Goal: Task Accomplishment & Management: Manage account settings

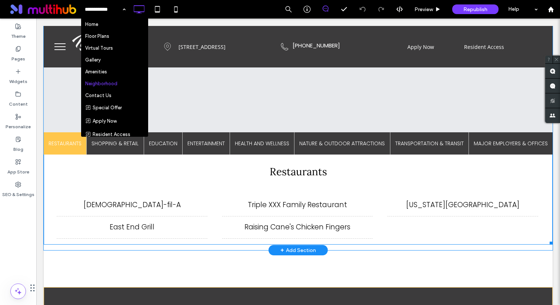
scroll to position [328, 0]
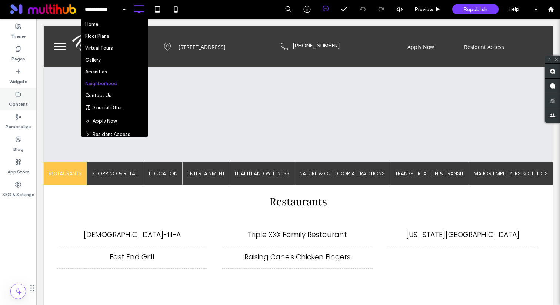
click at [23, 97] on label "Content" at bounding box center [18, 102] width 19 height 10
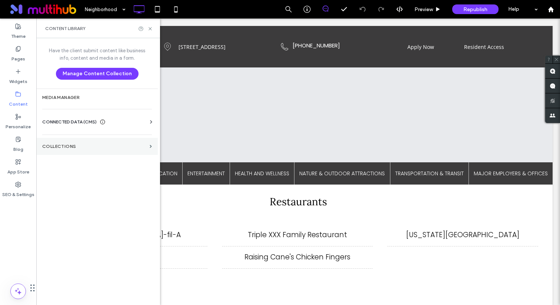
click at [80, 151] on section "Collections" at bounding box center [97, 146] width 122 height 17
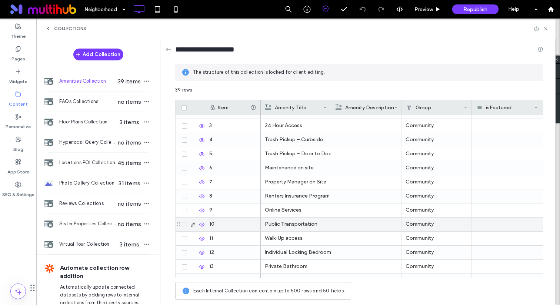
scroll to position [27, 0]
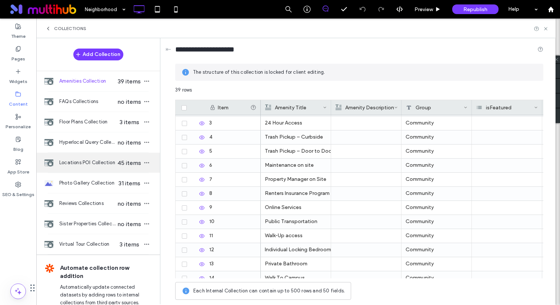
click at [111, 158] on div "Locations POI Collection 45 items" at bounding box center [98, 163] width 124 height 20
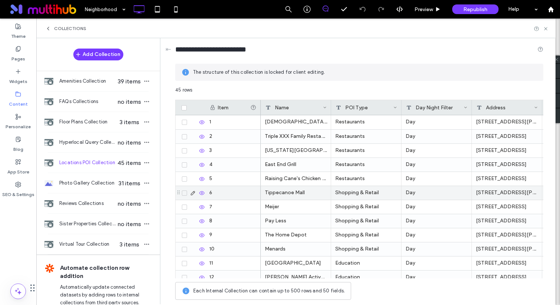
click at [362, 195] on div "Shopping & Retail" at bounding box center [366, 193] width 70 height 14
click at [343, 183] on textarea "**********" at bounding box center [372, 183] width 82 height 22
click at [343, 180] on textarea "**********" at bounding box center [372, 183] width 82 height 22
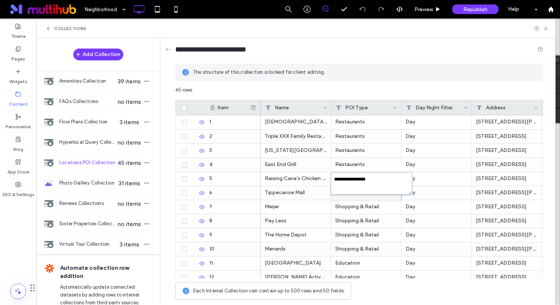
click at [343, 180] on textarea "**********" at bounding box center [372, 183] width 82 height 22
click at [202, 134] on icon at bounding box center [202, 137] width 6 height 6
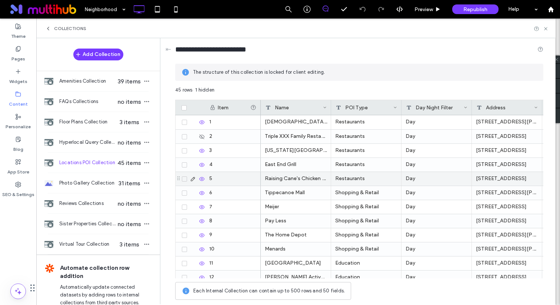
click at [313, 172] on div "Raising Cane's Chicken Fingers" at bounding box center [296, 179] width 70 height 14
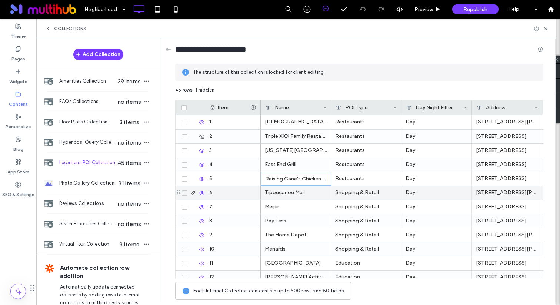
click at [361, 194] on div "Shopping & Retail" at bounding box center [366, 193] width 70 height 14
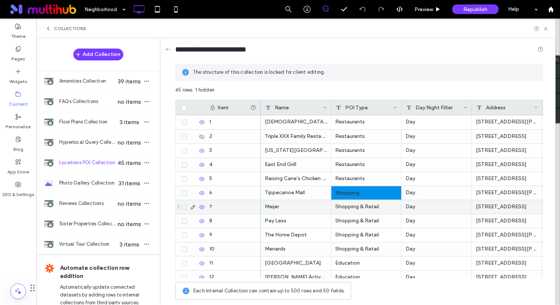
click at [358, 205] on div "Shopping & Retail" at bounding box center [366, 207] width 70 height 14
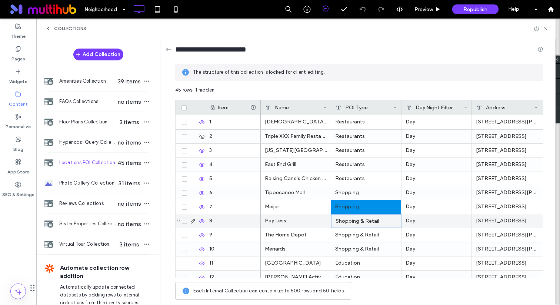
click at [355, 219] on div "Shopping & Retail" at bounding box center [366, 221] width 70 height 14
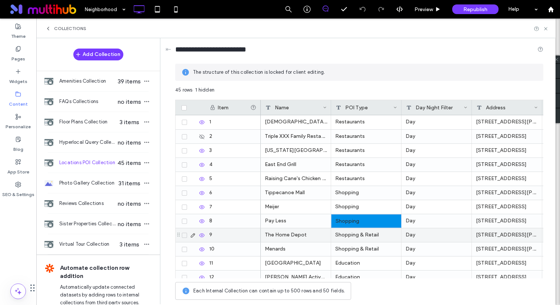
click at [353, 240] on div "Shopping & Retail" at bounding box center [366, 235] width 70 height 14
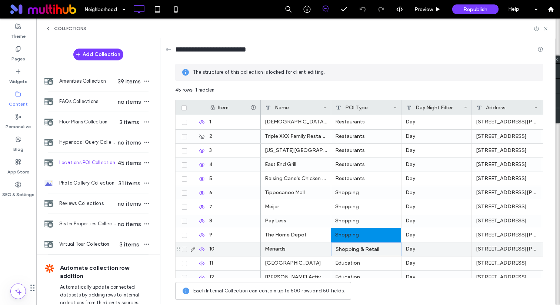
click at [353, 247] on div "Shopping & Retail" at bounding box center [366, 249] width 70 height 14
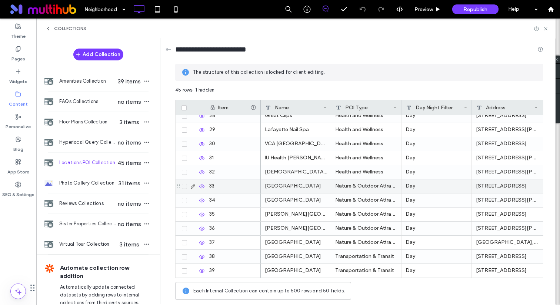
scroll to position [386, 0]
click at [350, 188] on div "Nature & Outdoor Attractions" at bounding box center [366, 187] width 70 height 14
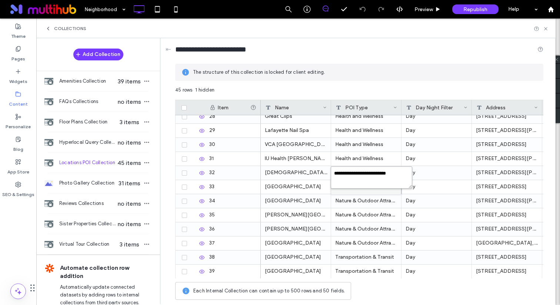
click at [348, 177] on textarea "**********" at bounding box center [372, 177] width 82 height 22
type textarea "**********"
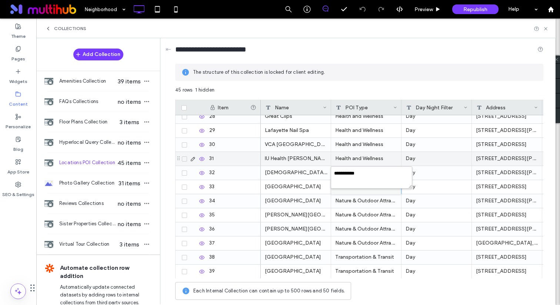
click at [359, 154] on div "Health and Wellness" at bounding box center [366, 159] width 70 height 14
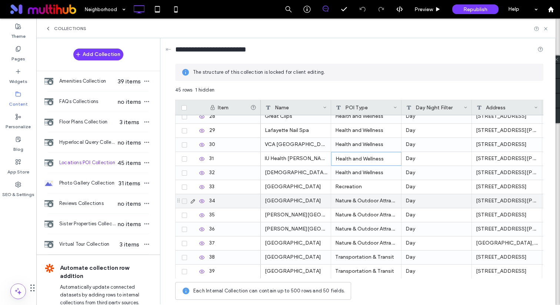
click at [356, 202] on div "Nature & Outdoor Attractions" at bounding box center [366, 201] width 70 height 14
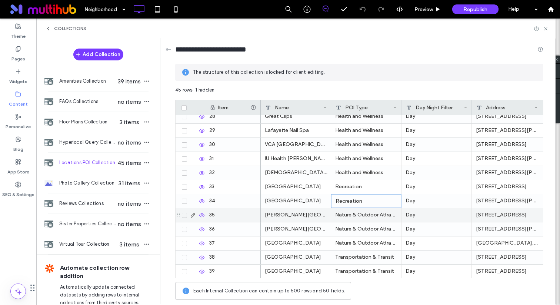
click at [355, 211] on div "Nature & Outdoor Attractions" at bounding box center [366, 215] width 70 height 14
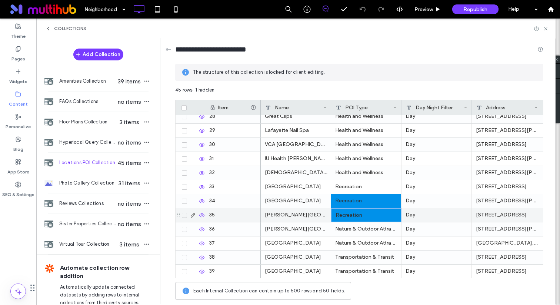
click at [354, 227] on div "Nature & Outdoor Attractions" at bounding box center [366, 229] width 70 height 14
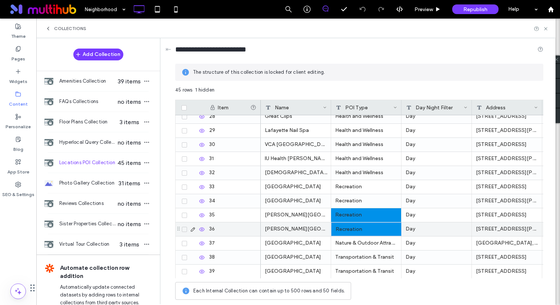
click at [352, 240] on div "Nature & Outdoor Attractions" at bounding box center [366, 243] width 70 height 14
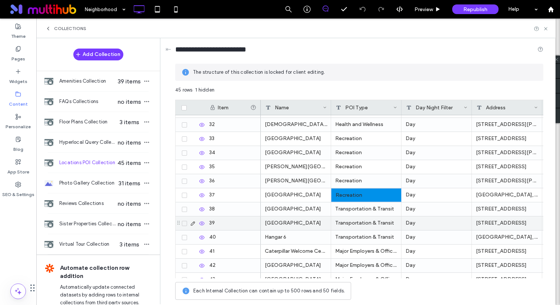
scroll to position [441, 0]
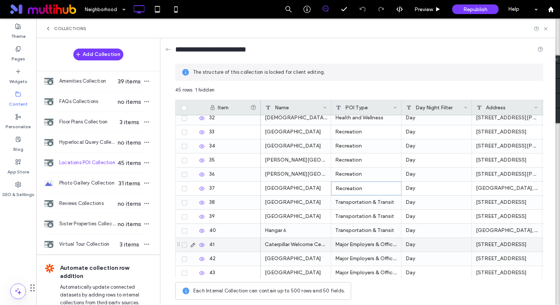
click at [360, 242] on div "Major Employers & Offices" at bounding box center [366, 245] width 70 height 14
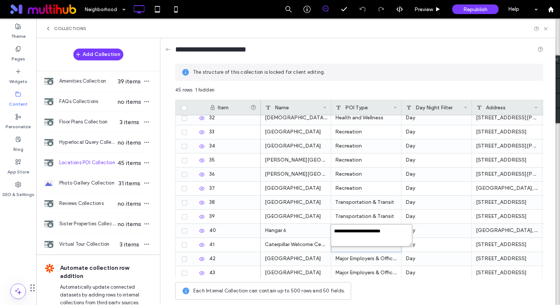
click at [358, 234] on textarea "**********" at bounding box center [372, 235] width 82 height 22
click at [357, 220] on div "Transportation & Transit" at bounding box center [366, 217] width 70 height 14
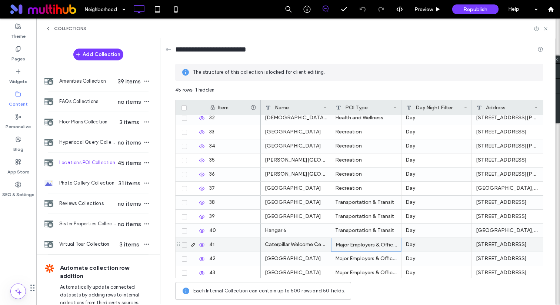
click at [354, 246] on div "Major Employers & Offices" at bounding box center [366, 245] width 70 height 14
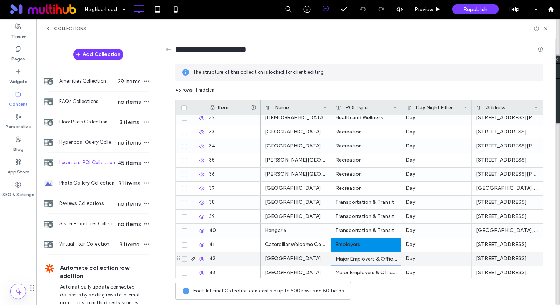
click at [353, 259] on div "Major Employers & Offices" at bounding box center [366, 259] width 70 height 14
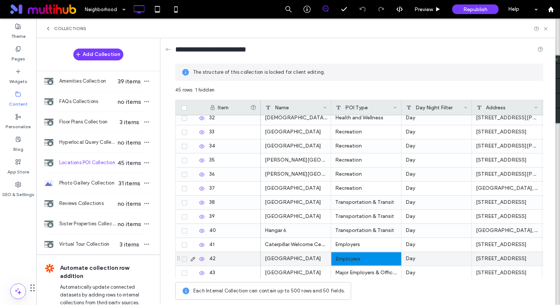
scroll to position [485, 0]
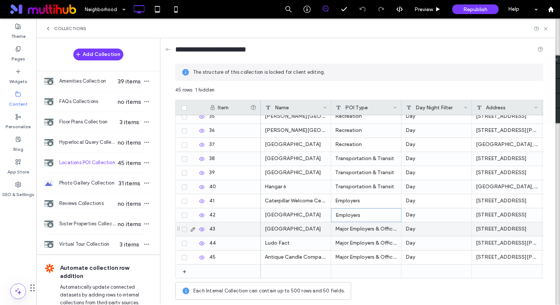
click at [358, 225] on div "Major Employers & Offices" at bounding box center [366, 229] width 70 height 14
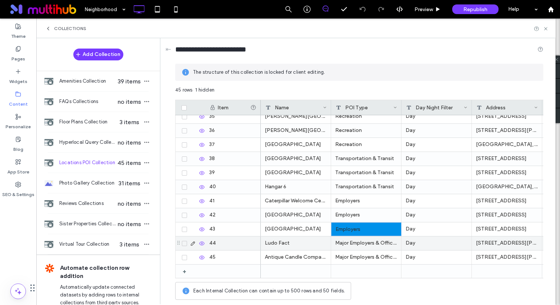
click at [357, 242] on div "Major Employers & Offices" at bounding box center [366, 243] width 70 height 14
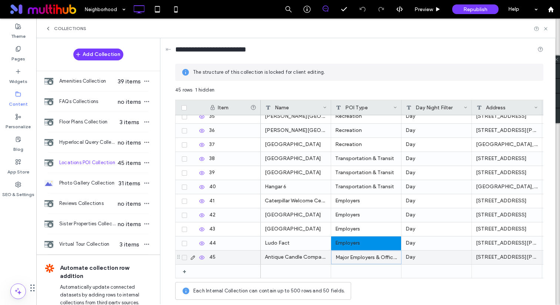
click at [355, 256] on div "Major Employers & Offices" at bounding box center [366, 257] width 70 height 14
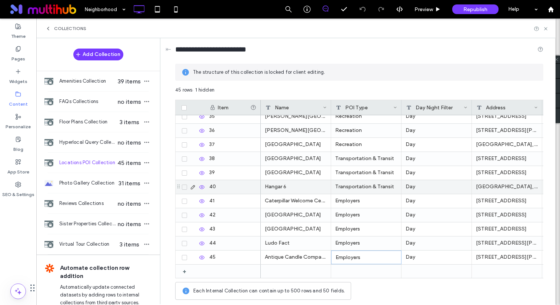
click at [360, 189] on div "Transportation & Transit" at bounding box center [366, 187] width 70 height 14
click at [347, 178] on textarea "**********" at bounding box center [372, 177] width 82 height 22
click at [348, 173] on textarea "**********" at bounding box center [372, 177] width 82 height 22
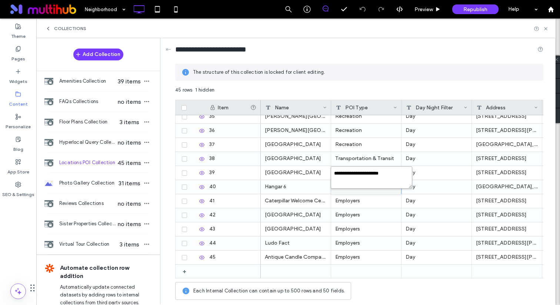
click at [348, 173] on textarea "**********" at bounding box center [372, 177] width 82 height 22
click at [352, 154] on div "Transportation & Transit" at bounding box center [366, 159] width 70 height 14
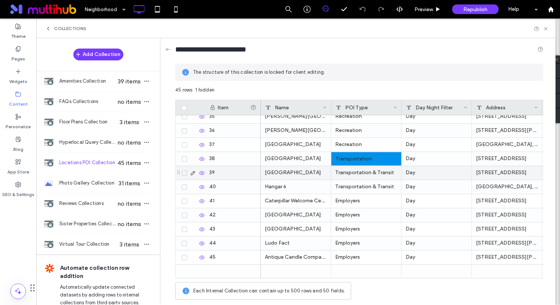
click at [352, 170] on div "Transportation & Transit" at bounding box center [366, 173] width 70 height 14
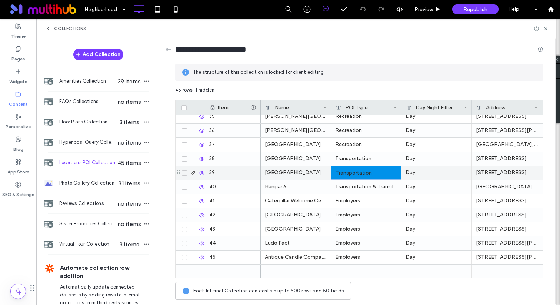
click at [352, 182] on div "Transportation & Transit" at bounding box center [366, 187] width 70 height 14
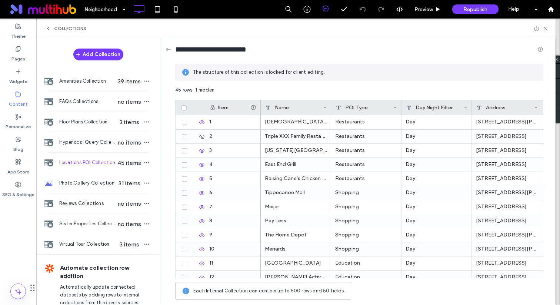
click at [544, 25] on div "Collections" at bounding box center [295, 29] width 519 height 20
click at [546, 27] on icon at bounding box center [546, 29] width 6 height 6
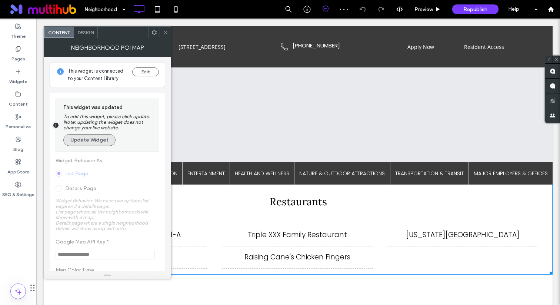
click at [101, 137] on button "Update Widget" at bounding box center [89, 140] width 52 height 12
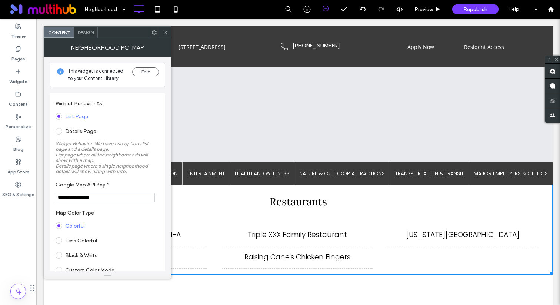
click at [118, 200] on input "**********" at bounding box center [105, 198] width 99 height 10
paste input "**********"
type input "**********"
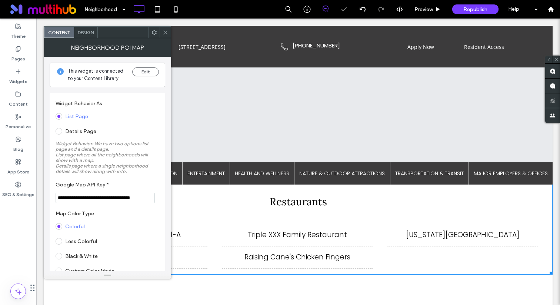
click at [132, 172] on label "Widget Behavior: We have two options list page and a details page. List page wh…" at bounding box center [108, 157] width 104 height 41
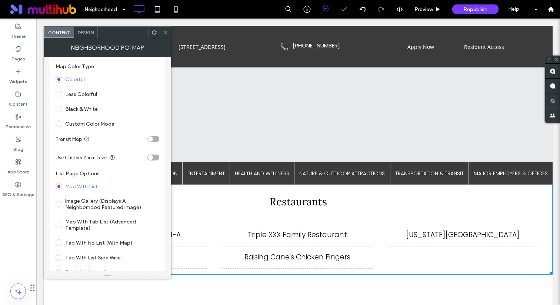
scroll to position [99, 0]
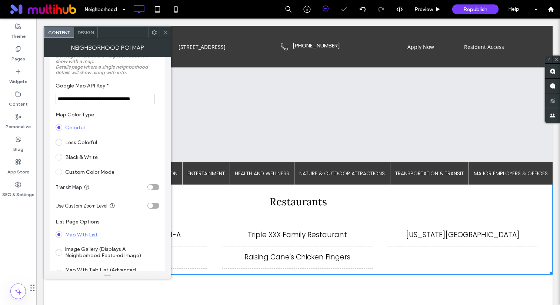
click at [91, 146] on label "Less Colorful" at bounding box center [81, 142] width 32 height 6
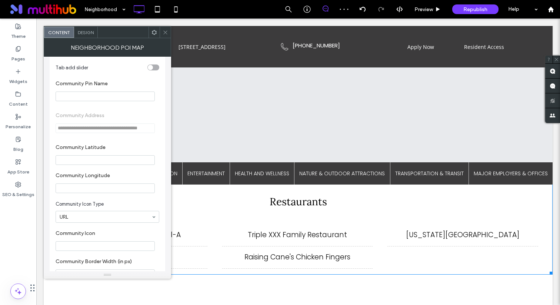
scroll to position [349, 0]
click at [103, 92] on section "Community Pin Name" at bounding box center [108, 90] width 104 height 28
click at [103, 101] on input "Community Pin Name" at bounding box center [105, 96] width 99 height 10
click at [157, 33] on div at bounding box center [154, 32] width 11 height 11
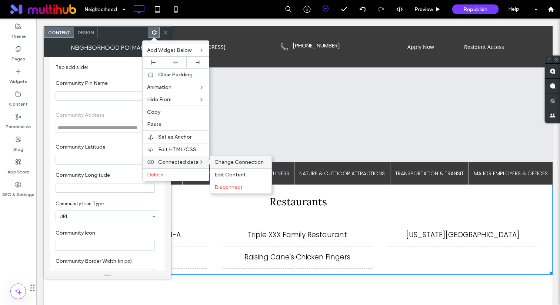
click at [222, 161] on span "Change Connection" at bounding box center [239, 162] width 49 height 6
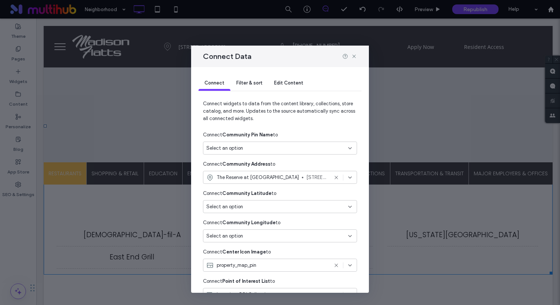
click at [247, 153] on div "Select an option" at bounding box center [280, 148] width 154 height 13
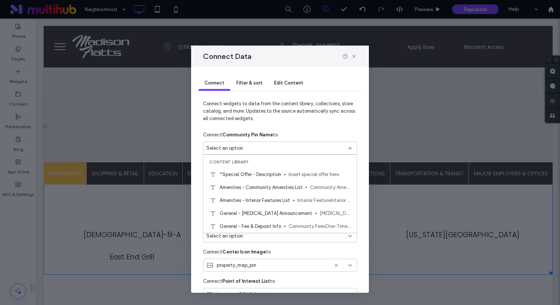
click at [243, 149] on div "Select an option" at bounding box center [275, 147] width 139 height 7
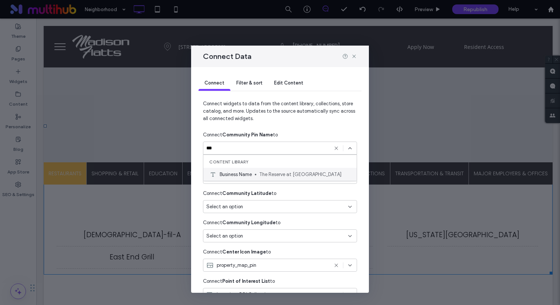
type input "***"
click at [242, 172] on span "Business Name" at bounding box center [236, 174] width 32 height 7
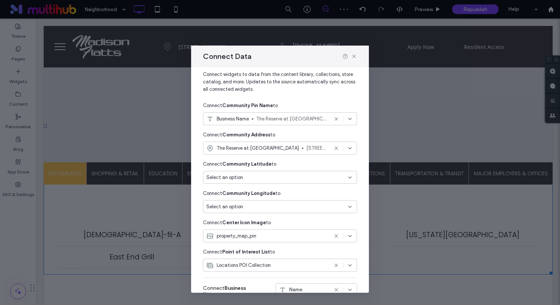
scroll to position [49, 0]
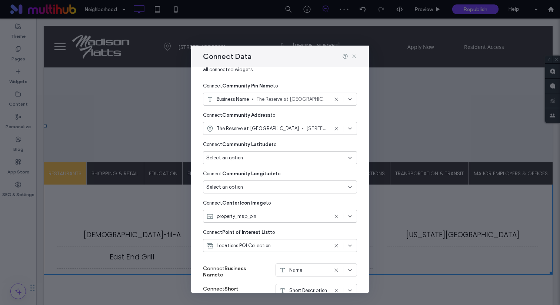
click at [335, 128] on icon at bounding box center [336, 129] width 6 height 6
click at [281, 126] on div "Select an option" at bounding box center [275, 128] width 139 height 7
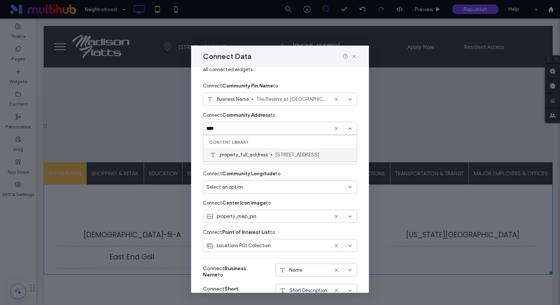
type input "****"
click at [282, 156] on span "[STREET_ADDRESS]" at bounding box center [313, 154] width 76 height 7
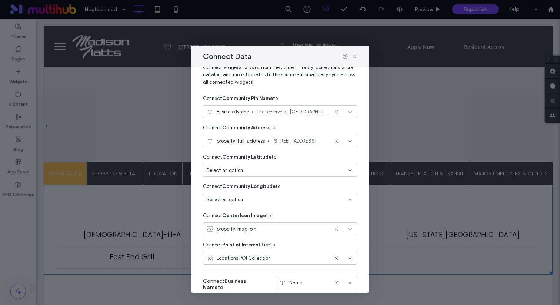
scroll to position [24, 0]
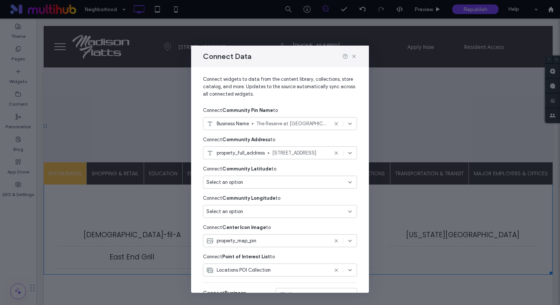
click at [335, 154] on use at bounding box center [336, 152] width 3 height 3
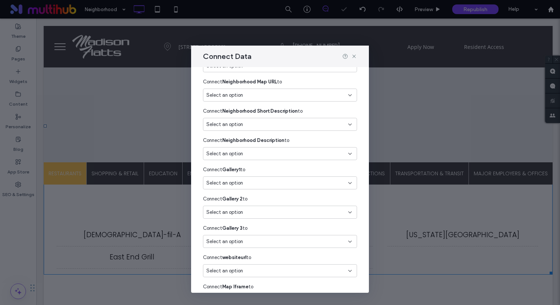
scroll to position [734, 0]
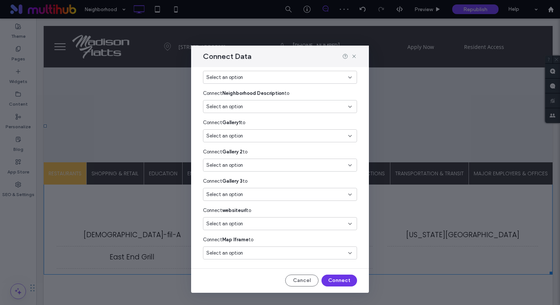
click at [349, 281] on button "Connect" at bounding box center [340, 281] width 36 height 12
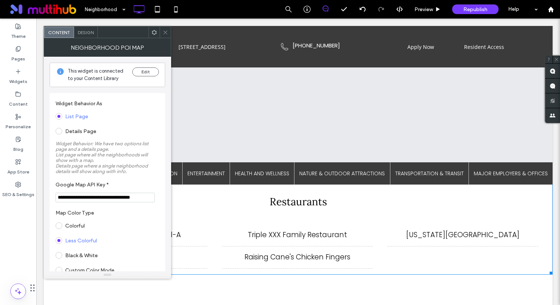
click at [166, 33] on use at bounding box center [165, 32] width 4 height 4
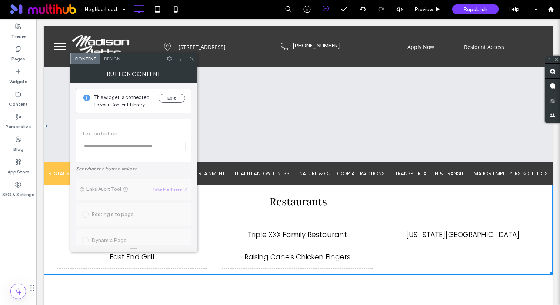
click at [175, 92] on div "This widget is connected to your Content Library Edit" at bounding box center [134, 101] width 116 height 24
click at [175, 94] on button "Edit" at bounding box center [172, 98] width 27 height 9
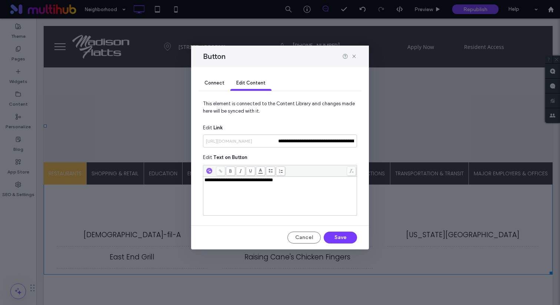
click at [238, 191] on div "**********" at bounding box center [281, 195] width 152 height 37
copy span "**********"
click at [313, 241] on button "Cancel" at bounding box center [304, 238] width 33 height 12
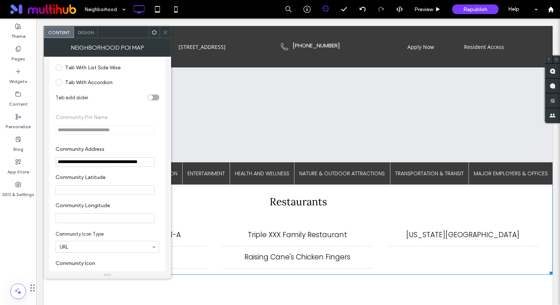
scroll to position [319, 0]
click at [120, 166] on input "**********" at bounding box center [105, 161] width 99 height 10
click at [120, 164] on input "**********" at bounding box center [105, 161] width 99 height 10
paste input "Community Address"
type input "**********"
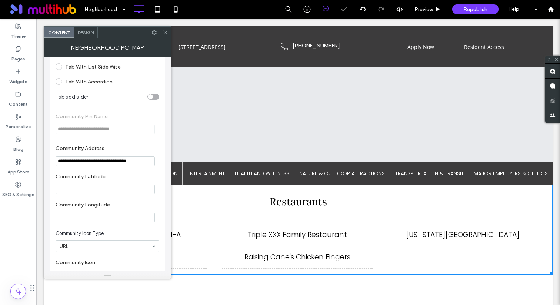
click at [124, 153] on label "Community Address" at bounding box center [106, 149] width 101 height 8
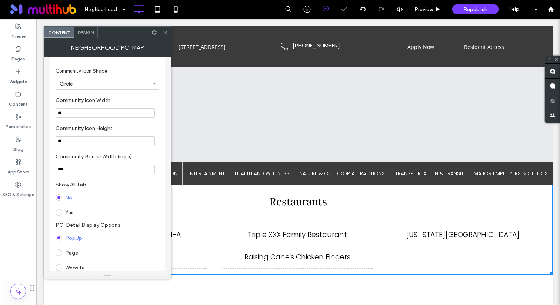
scroll to position [632, 0]
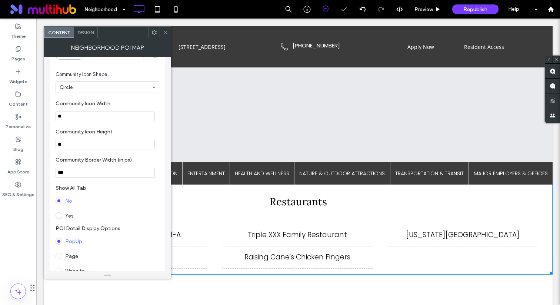
click at [67, 120] on input "**" at bounding box center [105, 117] width 99 height 10
type input "**"
click at [66, 149] on input "**" at bounding box center [105, 145] width 99 height 10
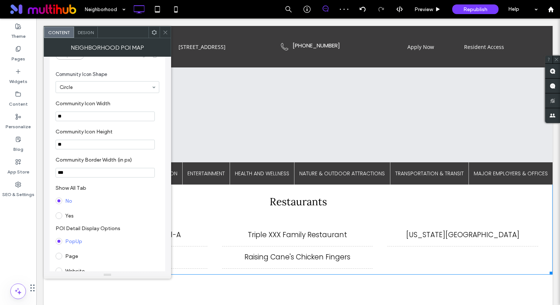
type input "**"
click at [72, 137] on label "Community Icon Height" at bounding box center [106, 133] width 101 height 8
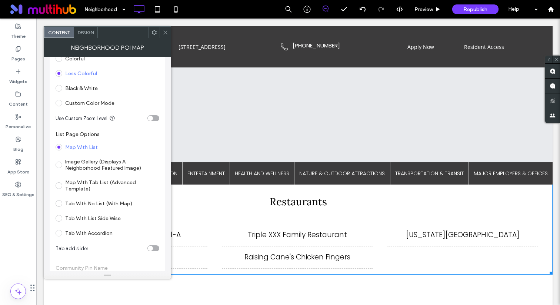
scroll to position [0, 0]
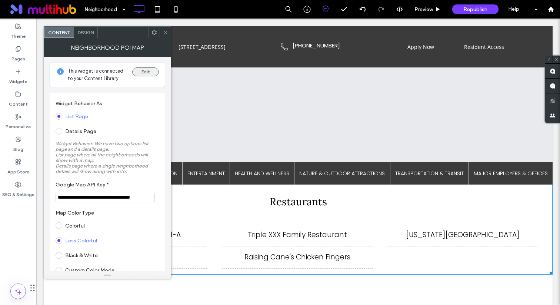
click at [146, 72] on button "Edit" at bounding box center [145, 71] width 27 height 9
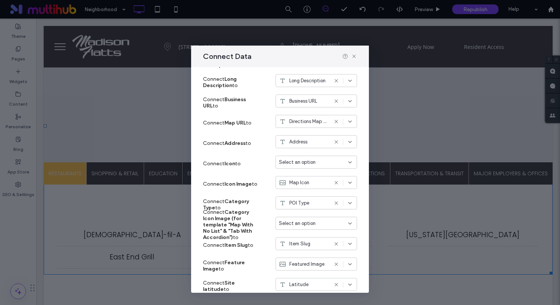
scroll to position [283, 0]
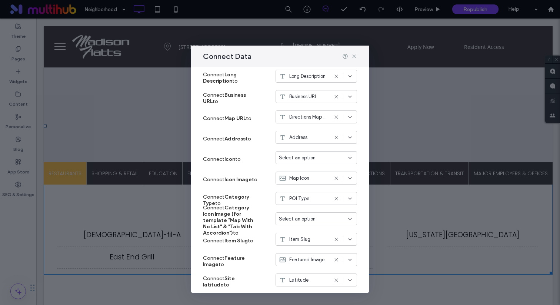
click at [311, 157] on span "Select an option" at bounding box center [297, 157] width 37 height 7
click at [244, 189] on div "Connect Icon Image to Map Icon" at bounding box center [280, 179] width 154 height 20
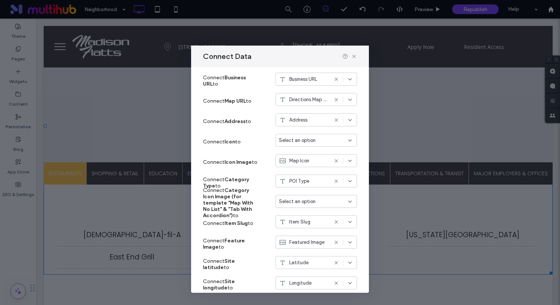
scroll to position [309, 0]
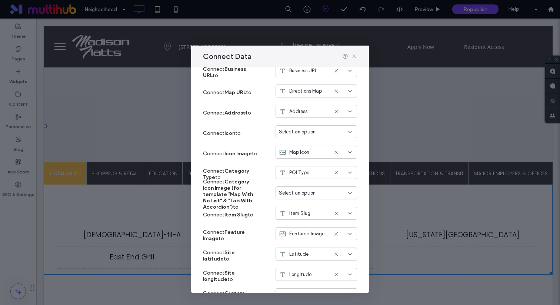
click at [289, 189] on div "Select an option" at bounding box center [317, 192] width 82 height 13
click at [260, 183] on div "Connect Category Type to POI Type" at bounding box center [280, 174] width 154 height 20
click at [283, 190] on span "Select an option" at bounding box center [297, 192] width 37 height 7
click at [245, 201] on strong "Category Icon Image (for template "Map With No List" & "Tab With Accordion")" at bounding box center [228, 194] width 50 height 31
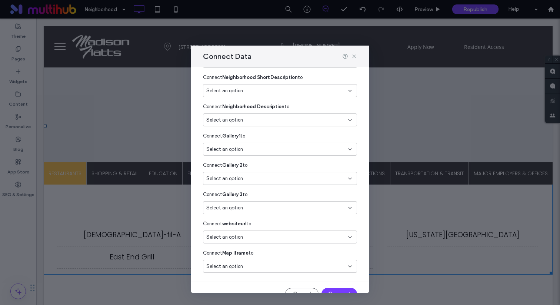
scroll to position [734, 0]
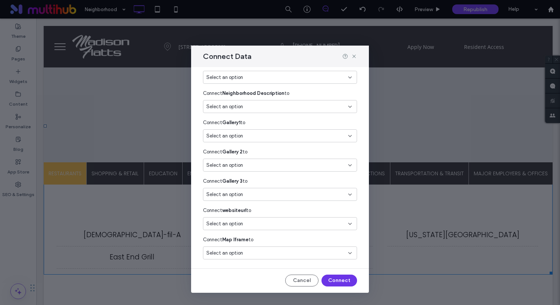
click at [340, 280] on button "Connect" at bounding box center [340, 281] width 36 height 12
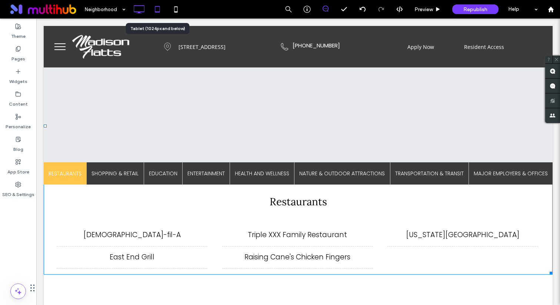
click at [153, 1] on div at bounding box center [157, 9] width 19 height 19
click at [156, 5] on icon at bounding box center [157, 9] width 15 height 15
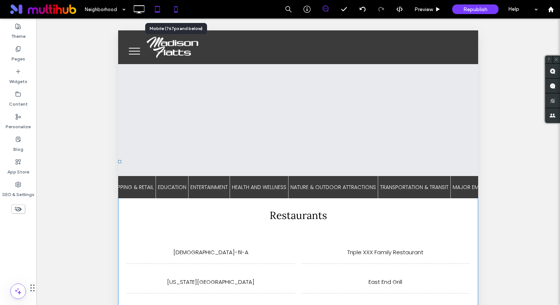
click at [169, 12] on icon at bounding box center [176, 9] width 15 height 15
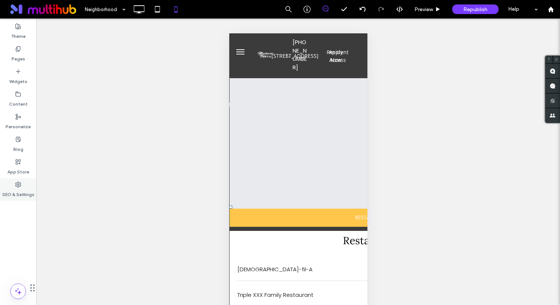
click at [15, 195] on label "SEO & Settings" at bounding box center [18, 192] width 32 height 10
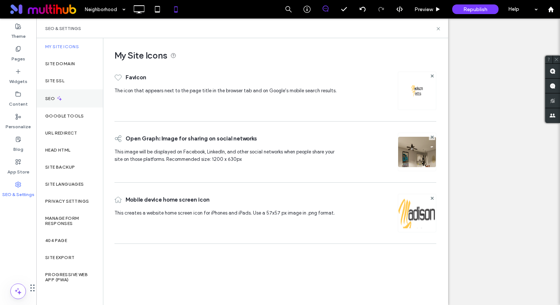
click at [64, 102] on div "SEO" at bounding box center [69, 98] width 67 height 18
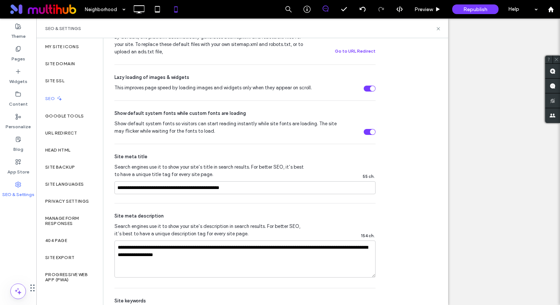
scroll to position [429, 0]
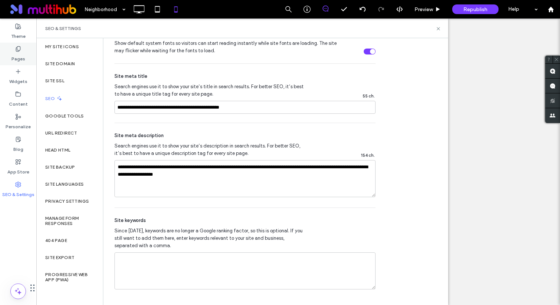
click at [21, 44] on div "Pages" at bounding box center [18, 54] width 36 height 23
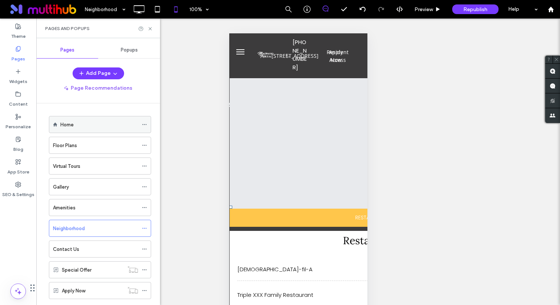
click at [143, 124] on icon at bounding box center [144, 124] width 5 height 5
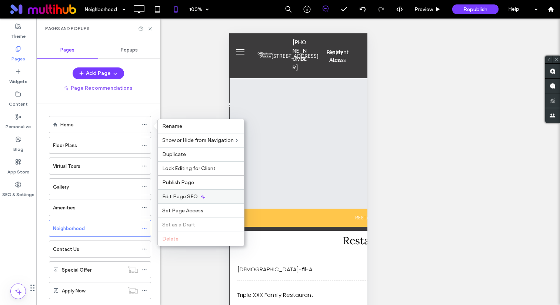
click at [200, 194] on icon at bounding box center [203, 197] width 6 height 6
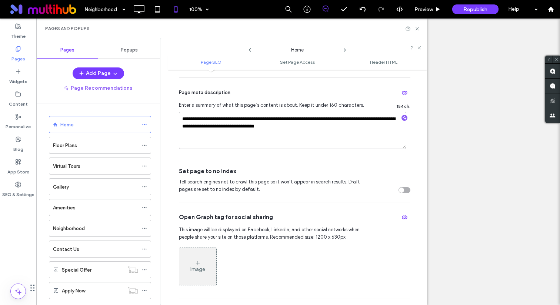
scroll to position [121, 0]
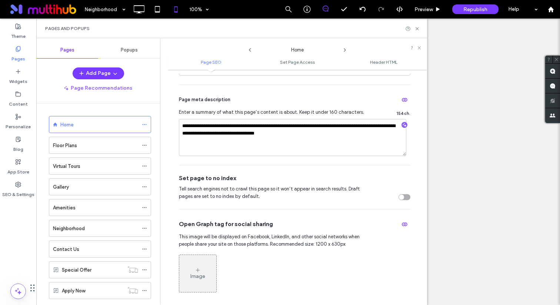
click at [344, 48] on icon at bounding box center [345, 50] width 6 height 6
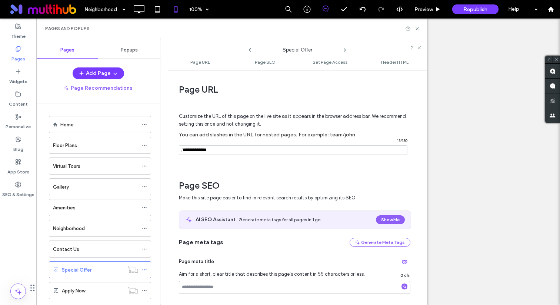
click at [344, 48] on icon at bounding box center [345, 50] width 6 height 6
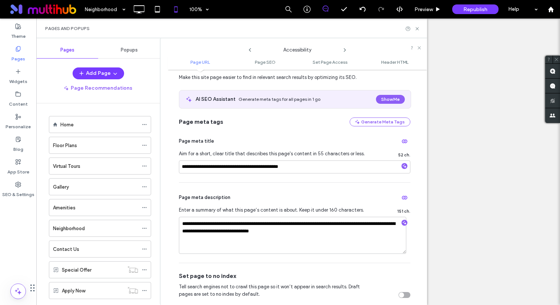
scroll to position [176, 0]
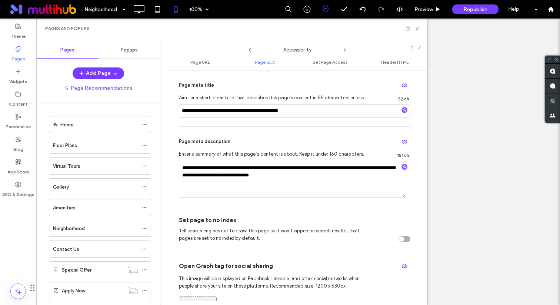
click at [400, 237] on div "toggle" at bounding box center [405, 239] width 12 height 6
click at [251, 47] on icon at bounding box center [250, 50] width 6 height 6
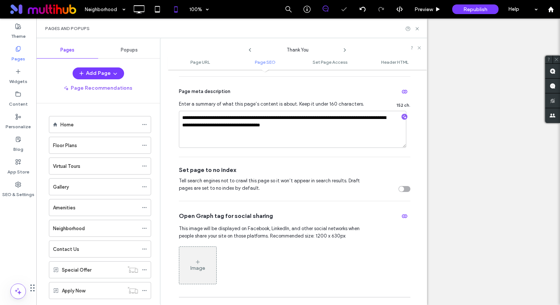
scroll to position [307, 0]
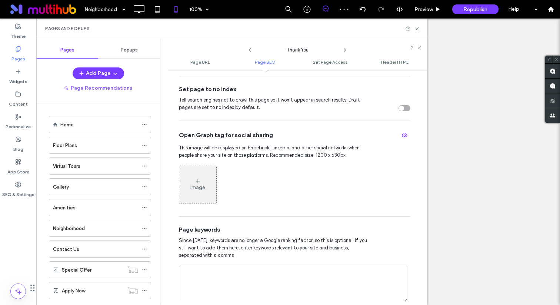
click at [401, 110] on div "toggle" at bounding box center [405, 108] width 12 height 6
click at [347, 49] on icon at bounding box center [345, 50] width 6 height 6
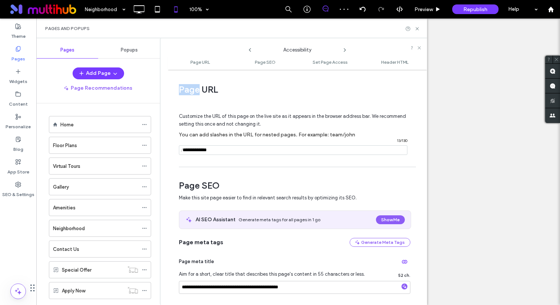
click at [347, 49] on icon at bounding box center [345, 50] width 6 height 6
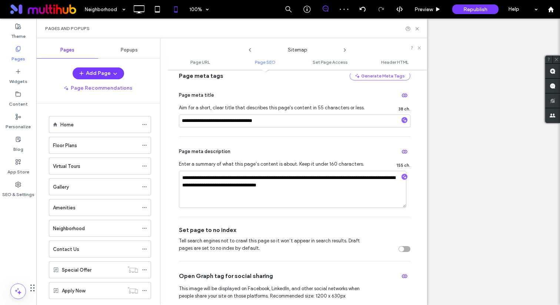
scroll to position [174, 0]
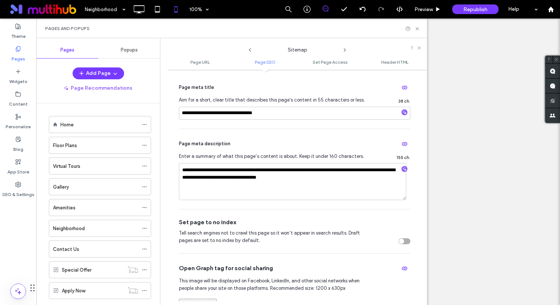
click at [399, 244] on div "toggle" at bounding box center [405, 241] width 12 height 6
click at [344, 54] on div "Sitemap" at bounding box center [297, 48] width 259 height 13
click at [344, 48] on icon at bounding box center [345, 50] width 6 height 6
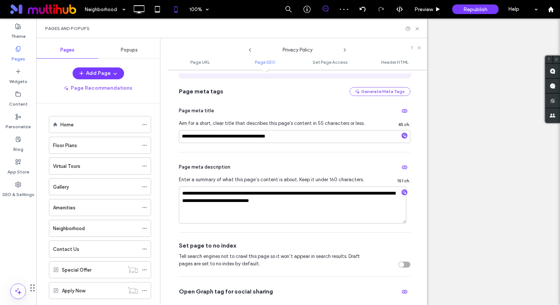
scroll to position [271, 0]
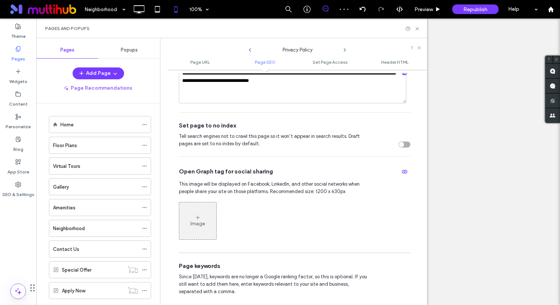
click at [400, 143] on div "toggle" at bounding box center [405, 145] width 12 height 6
click at [348, 47] on icon at bounding box center [345, 50] width 6 height 6
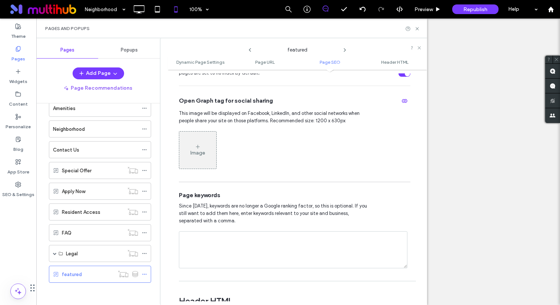
scroll to position [499, 0]
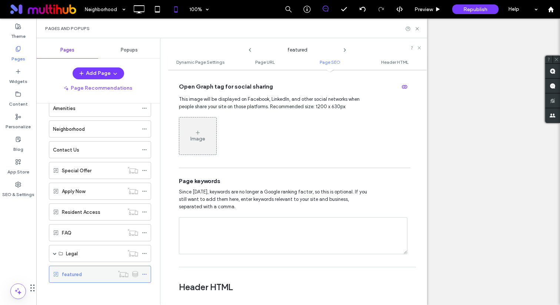
click at [146, 275] on icon at bounding box center [144, 274] width 5 height 5
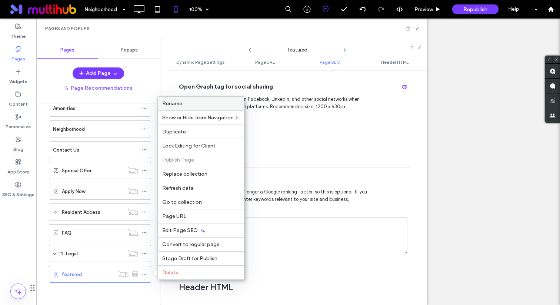
click at [184, 98] on div "Rename" at bounding box center [201, 104] width 86 height 14
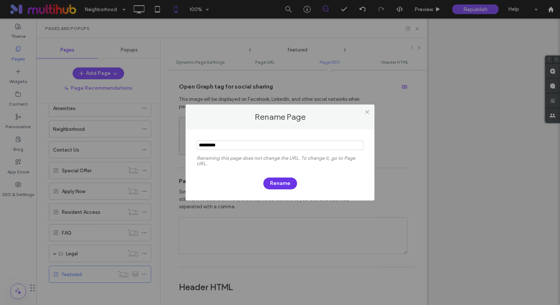
type input "*********"
click at [283, 185] on button "Rename" at bounding box center [280, 183] width 34 height 12
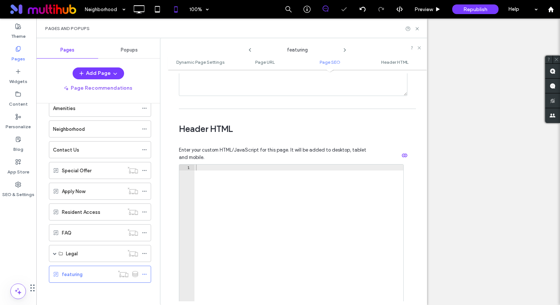
scroll to position [705, 0]
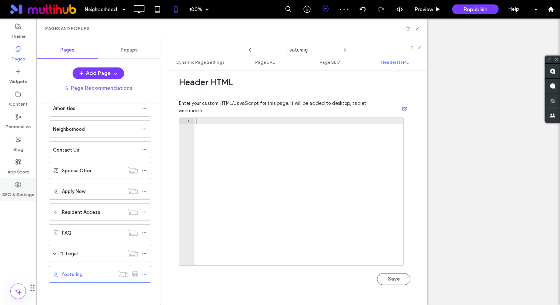
click at [17, 190] on label "SEO & Settings" at bounding box center [18, 192] width 32 height 10
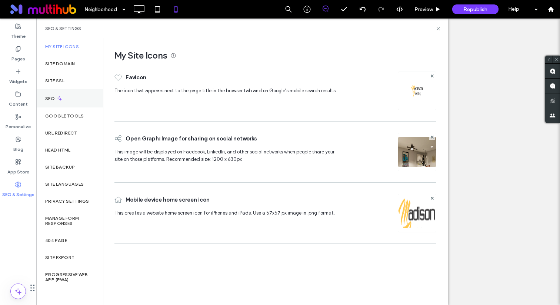
click at [50, 99] on label "SEO" at bounding box center [50, 98] width 11 height 5
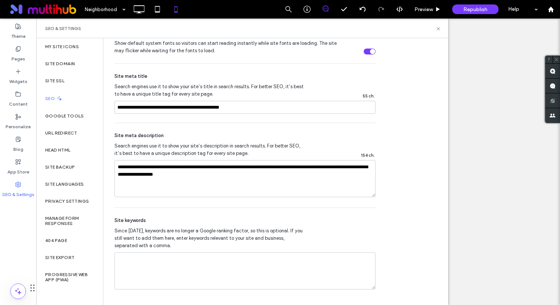
scroll to position [0, 0]
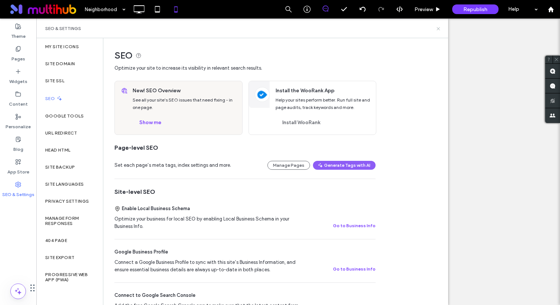
click at [438, 27] on icon at bounding box center [439, 29] width 6 height 6
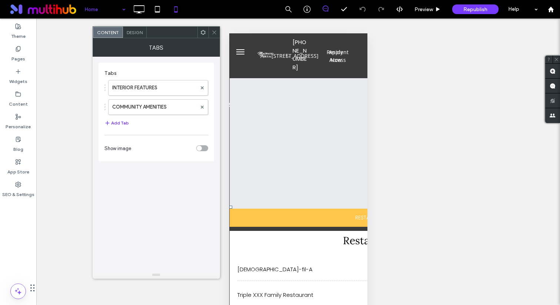
click at [138, 32] on span "Design" at bounding box center [135, 33] width 16 height 6
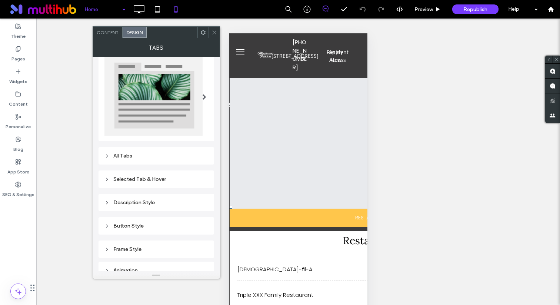
scroll to position [54, 0]
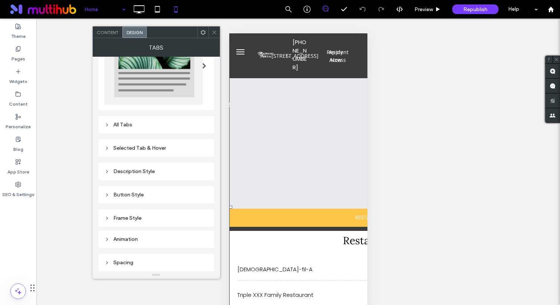
click at [149, 149] on div "Selected Tab & Hover" at bounding box center [156, 148] width 104 height 6
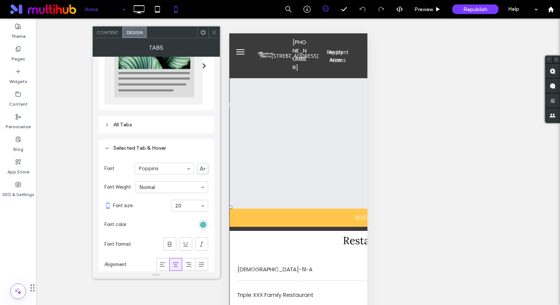
click at [156, 123] on div "All Tabs" at bounding box center [156, 125] width 104 height 6
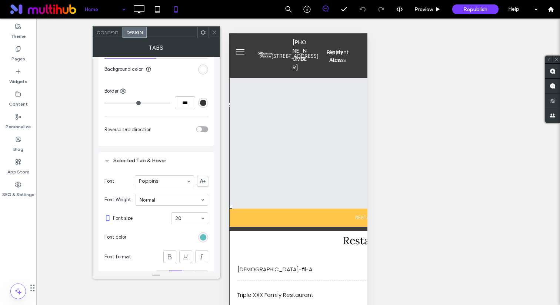
scroll to position [330, 0]
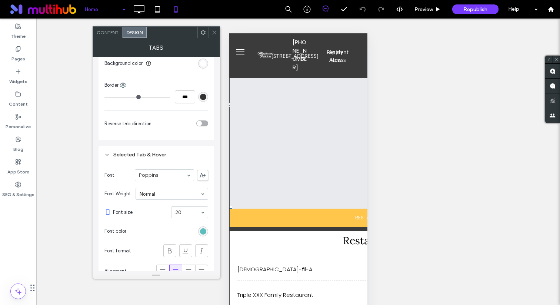
click at [204, 234] on div "rgb(93, 189, 186)" at bounding box center [203, 231] width 6 height 6
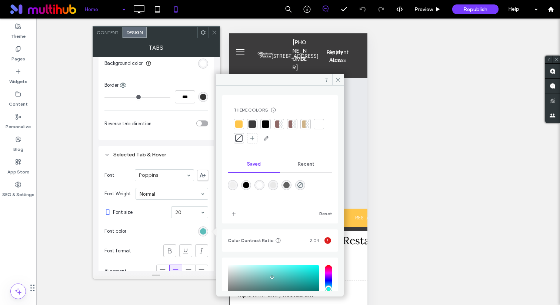
click at [239, 128] on div at bounding box center [239, 124] width 10 height 10
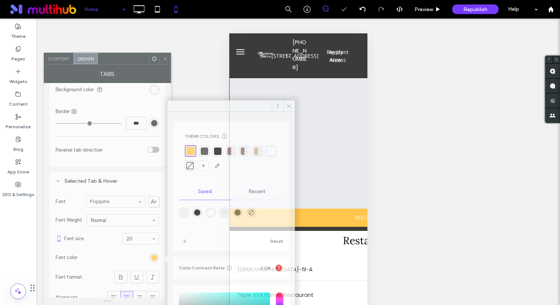
drag, startPoint x: 178, startPoint y: 31, endPoint x: 131, endPoint y: 89, distance: 74.2
click at [130, 89] on div "Content Design Theme Colors Save time with Theme Colors Create a color palette …" at bounding box center [107, 179] width 127 height 252
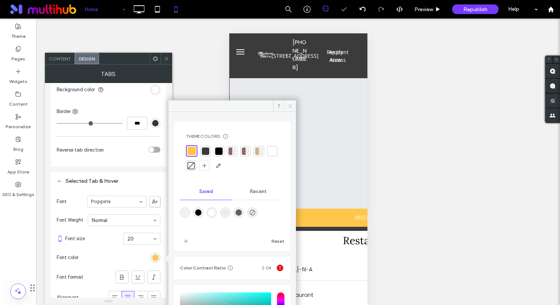
click at [288, 102] on span at bounding box center [290, 105] width 11 height 11
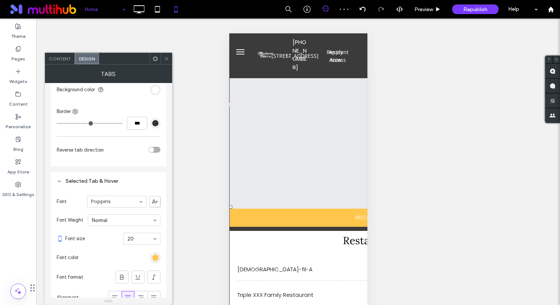
click at [165, 57] on icon at bounding box center [167, 59] width 6 height 6
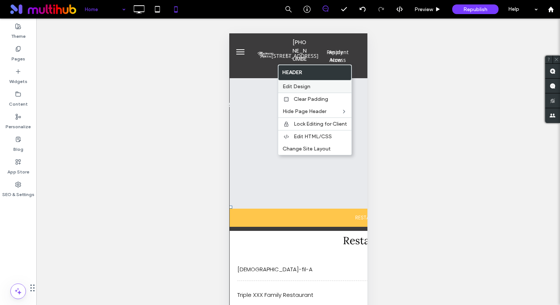
click at [299, 87] on span "Edit Design" at bounding box center [297, 86] width 28 height 6
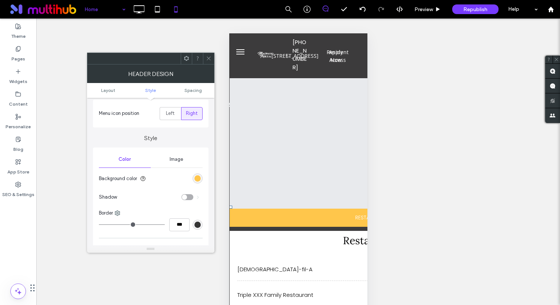
scroll to position [132, 0]
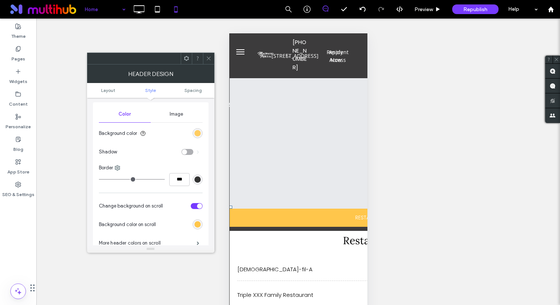
click at [196, 133] on div "rgb(255, 198, 75)" at bounding box center [198, 133] width 6 height 6
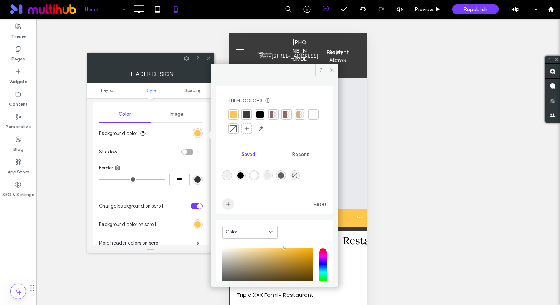
click at [229, 203] on icon "add color" at bounding box center [228, 204] width 6 height 6
click at [208, 56] on icon at bounding box center [209, 59] width 6 height 6
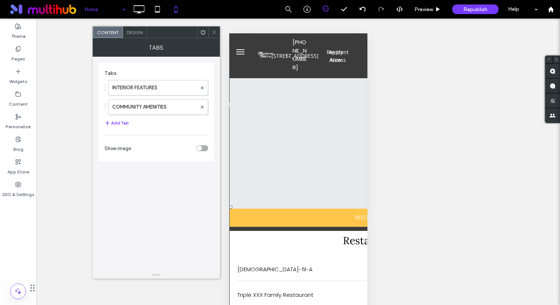
click at [202, 29] on span at bounding box center [203, 32] width 6 height 11
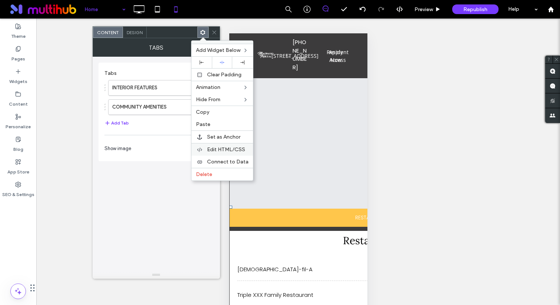
click at [235, 150] on span "Edit HTML/CSS" at bounding box center [226, 149] width 38 height 6
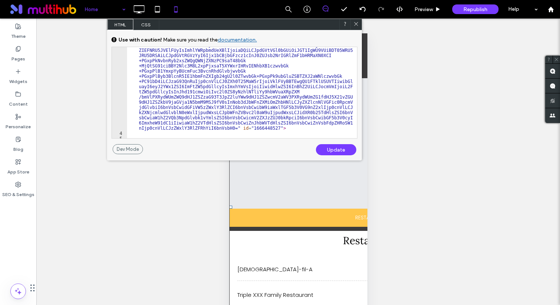
scroll to position [111, 0]
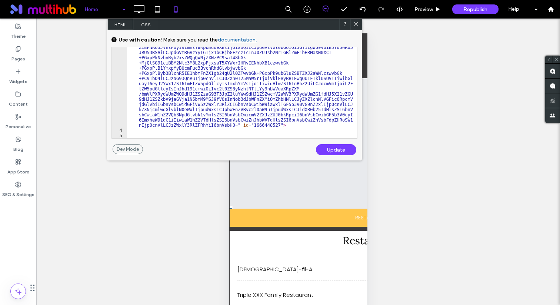
click at [148, 24] on span "CSS" at bounding box center [146, 24] width 26 height 11
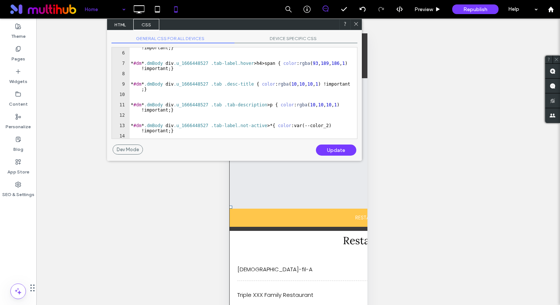
scroll to position [0, 0]
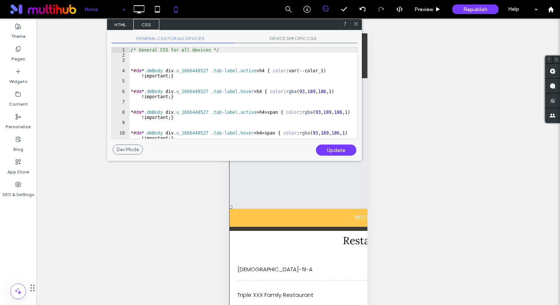
click at [192, 96] on div "/* General CSS for all devices */ * #dm * .dmBody div .u_1666448527 .tab-label.…" at bounding box center [243, 100] width 228 height 107
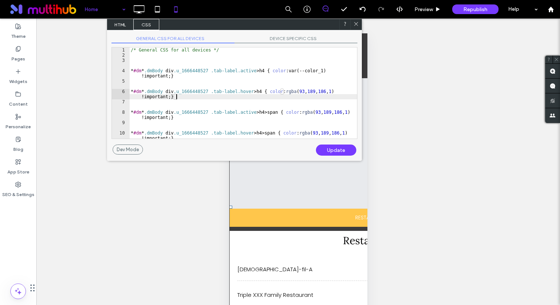
type textarea "**********"
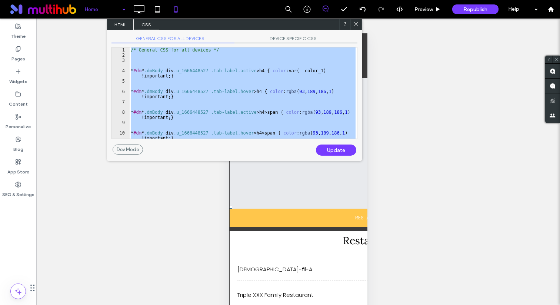
click at [355, 26] on icon at bounding box center [356, 24] width 6 height 6
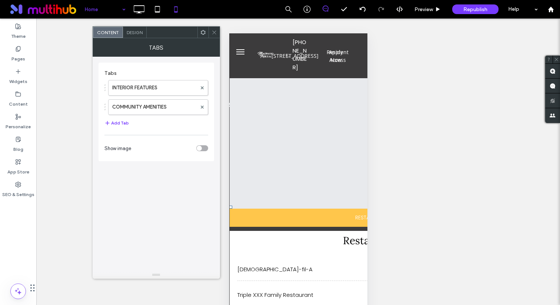
click at [141, 30] on span "Design" at bounding box center [135, 33] width 16 height 6
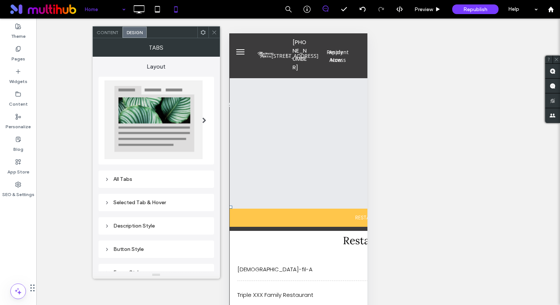
click at [167, 201] on div "Selected Tab & Hover" at bounding box center [156, 202] width 104 height 6
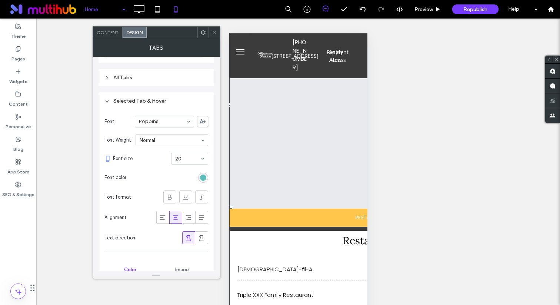
scroll to position [145, 0]
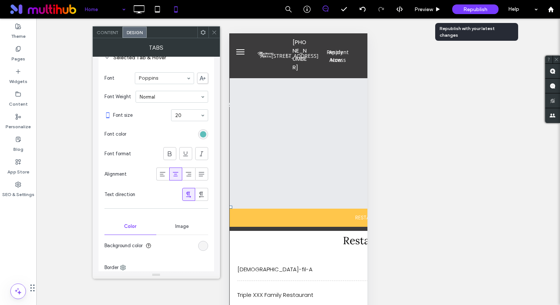
click at [473, 15] on div "Republish" at bounding box center [475, 9] width 46 height 19
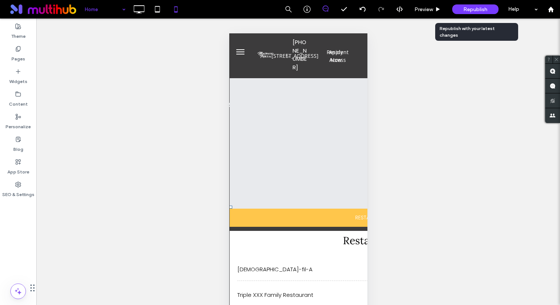
click at [464, 8] on span "Republish" at bounding box center [476, 9] width 24 height 6
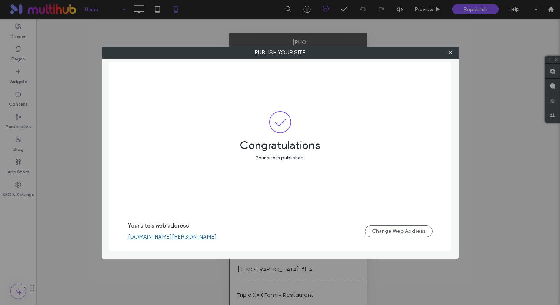
click at [454, 53] on div at bounding box center [450, 52] width 11 height 11
click at [451, 54] on icon at bounding box center [451, 53] width 6 height 6
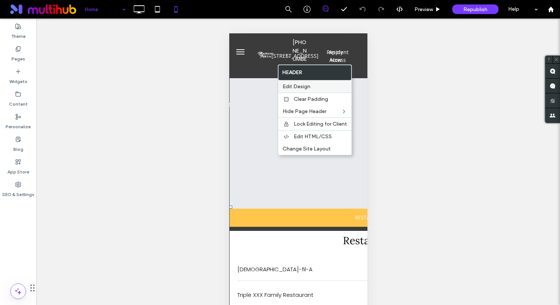
click at [294, 83] on span "Edit Design" at bounding box center [297, 86] width 28 height 6
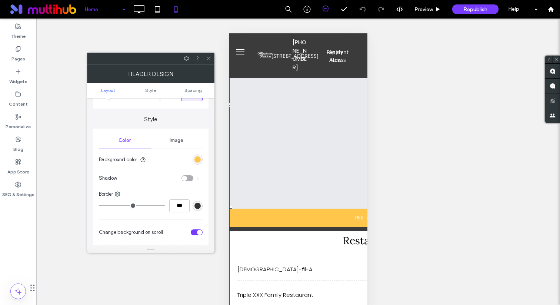
scroll to position [163, 0]
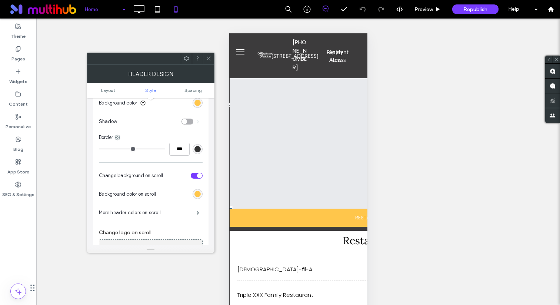
click at [198, 193] on div "rgb(255, 198, 75)" at bounding box center [198, 194] width 6 height 6
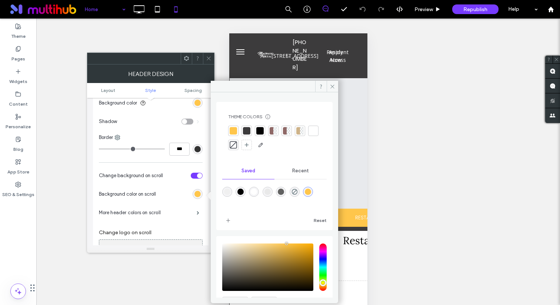
scroll to position [40, 0]
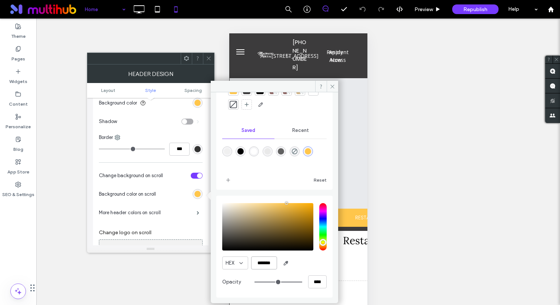
click at [261, 265] on input "*******" at bounding box center [264, 262] width 26 height 13
click at [209, 56] on icon at bounding box center [209, 59] width 6 height 6
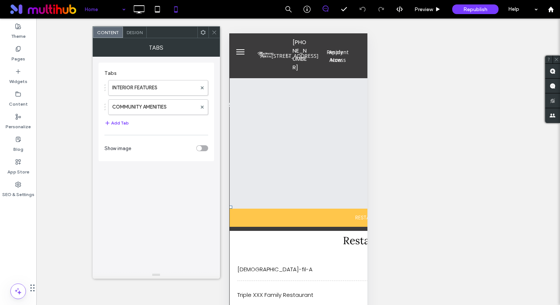
click at [203, 30] on use at bounding box center [202, 32] width 5 height 5
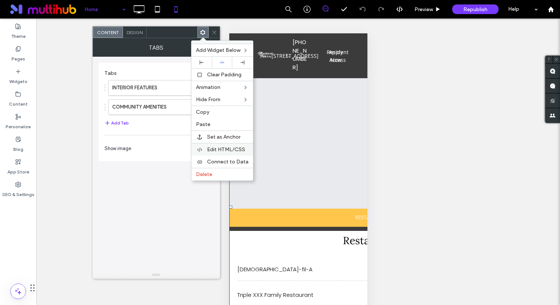
click at [217, 149] on span "Edit HTML/CSS" at bounding box center [226, 149] width 38 height 6
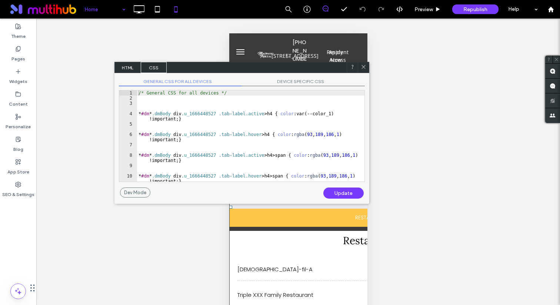
scroll to position [39, 0]
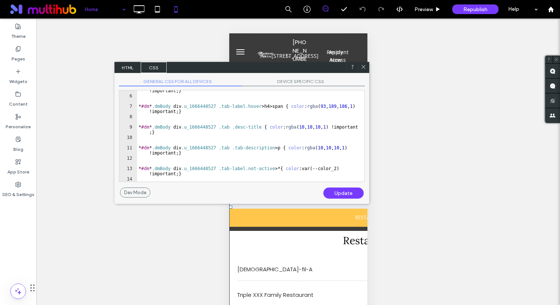
click at [171, 181] on div "**********" at bounding box center [242, 136] width 246 height 92
click at [171, 177] on div "* #dm * .dmBody div .u_1666448527 .tab-label.active > h4 > span { color : rgba …" at bounding box center [251, 136] width 228 height 107
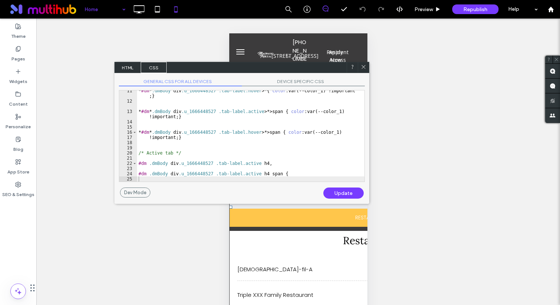
click at [351, 189] on div "Update" at bounding box center [343, 192] width 40 height 11
click at [362, 67] on icon at bounding box center [364, 67] width 6 height 6
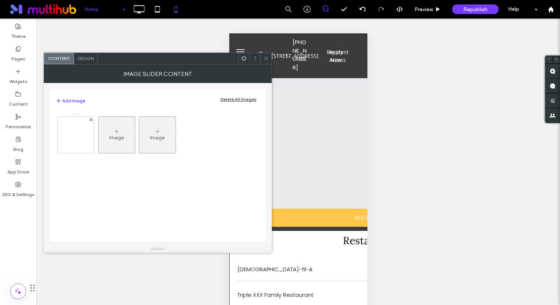
click at [243, 56] on icon at bounding box center [244, 59] width 6 height 6
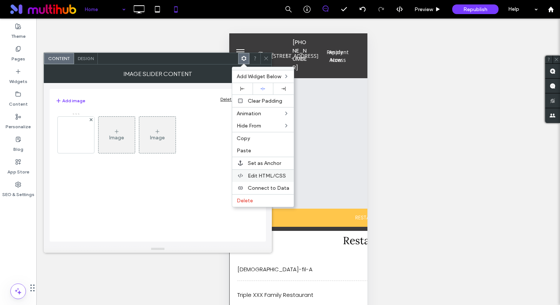
click at [258, 171] on div "Edit HTML/CSS" at bounding box center [263, 175] width 62 height 13
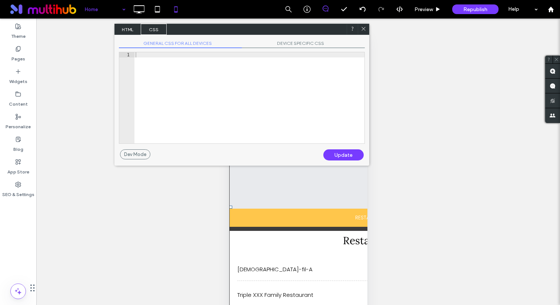
scroll to position [44, 0]
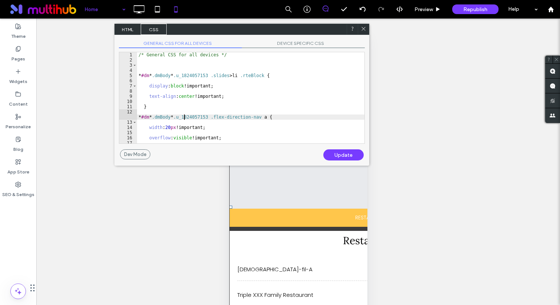
click at [230, 115] on div "/* General CSS for all devices */ * #dm * .dmBody * .u_1824057153 .slides > li …" at bounding box center [251, 105] width 228 height 107
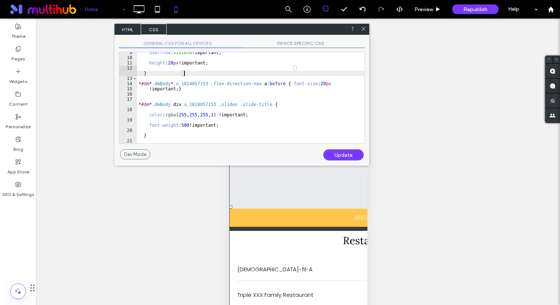
type textarea "**********"
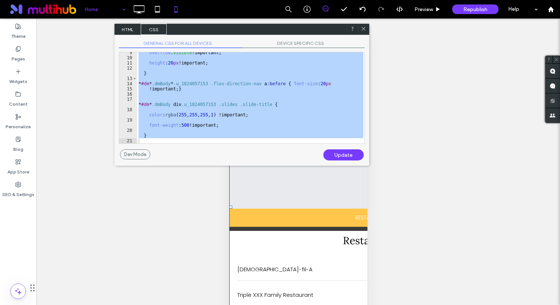
click at [294, 45] on span "DEVICE SPECIFIC CSS" at bounding box center [303, 44] width 123 height 8
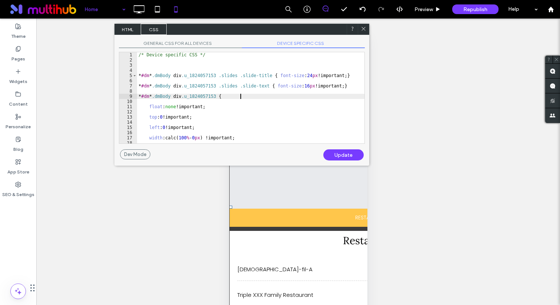
click at [252, 95] on div "/* Device specific CSS */ * #dm * .dmBody div .u_1824057153 .slides .slide-titl…" at bounding box center [251, 103] width 228 height 102
type textarea "*"
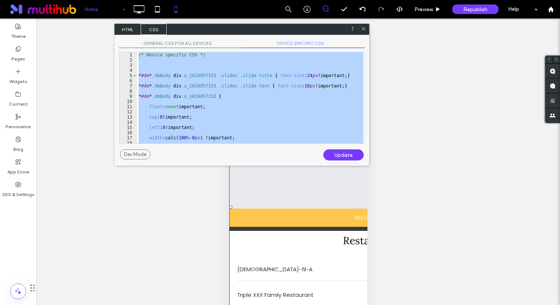
click at [362, 30] on use at bounding box center [364, 29] width 4 height 4
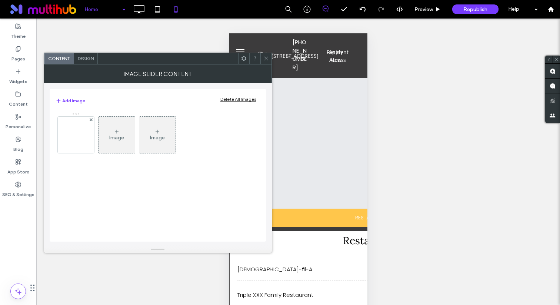
click at [245, 57] on use at bounding box center [244, 58] width 5 height 5
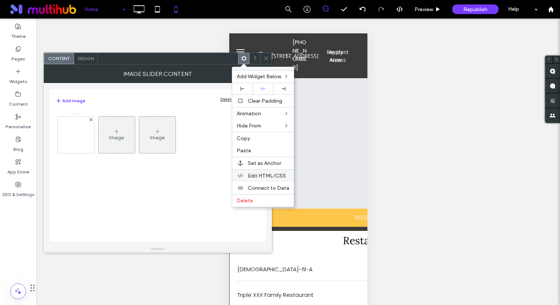
click at [263, 174] on span "Edit HTML/CSS" at bounding box center [267, 176] width 38 height 6
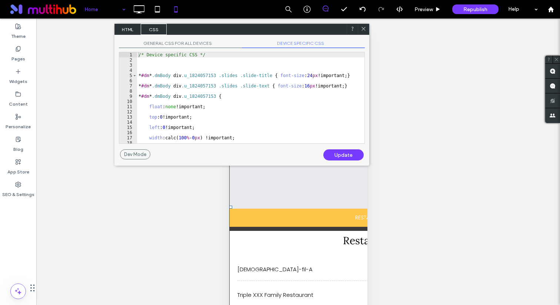
scroll to position [0, 0]
click at [282, 40] on div "GENERAL CSS FOR ALL DEVICES DEVICE SPECIFIC CSS Use with caution! Make sure you…" at bounding box center [241, 92] width 255 height 114
click at [196, 47] on span "GENERAL CSS FOR ALL DEVICES" at bounding box center [180, 44] width 123 height 8
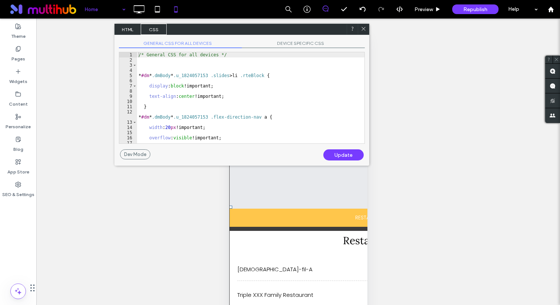
click at [275, 42] on span "DEVICE SPECIFIC CSS" at bounding box center [303, 44] width 123 height 8
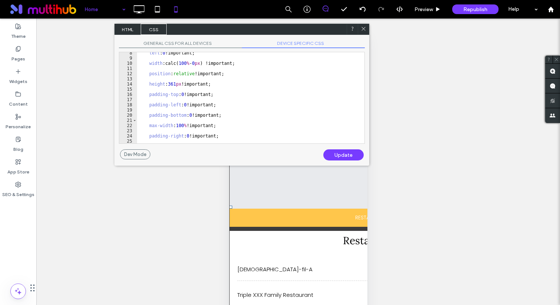
scroll to position [39, 0]
click at [129, 28] on span "HTML" at bounding box center [128, 29] width 26 height 11
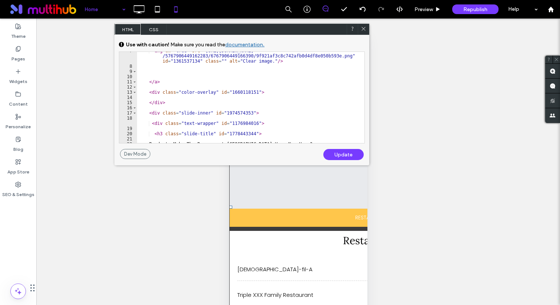
scroll to position [194, 0]
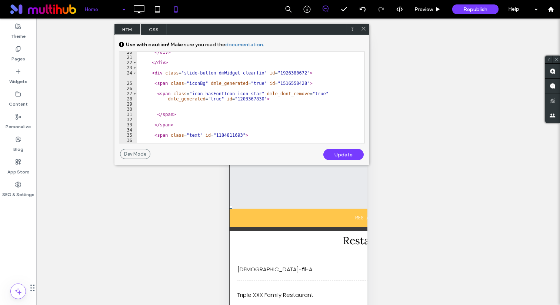
click at [219, 72] on div "</ div > </ div > < div class = "slide-button dmWidget clearfix" id = "19263806…" at bounding box center [251, 101] width 228 height 102
type textarea "******"
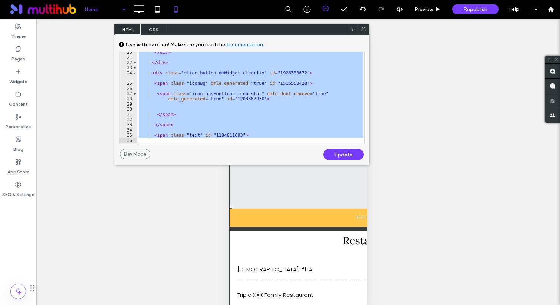
click at [160, 31] on span "CSS" at bounding box center [154, 29] width 26 height 11
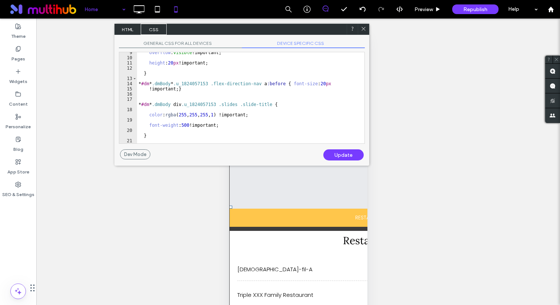
scroll to position [44, 0]
type textarea "**********"
click at [225, 120] on div "overflow : visible !important; height : 20 px !important; } * #dm * .dmBody * .…" at bounding box center [250, 101] width 227 height 102
click at [363, 28] on icon at bounding box center [364, 29] width 6 height 6
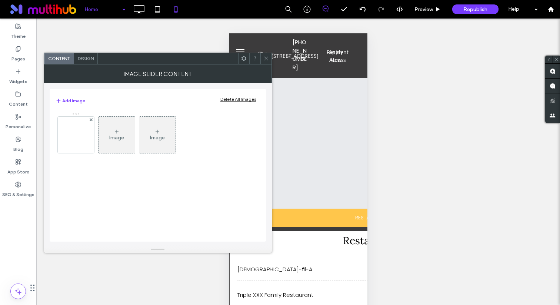
click at [245, 59] on icon at bounding box center [244, 59] width 6 height 6
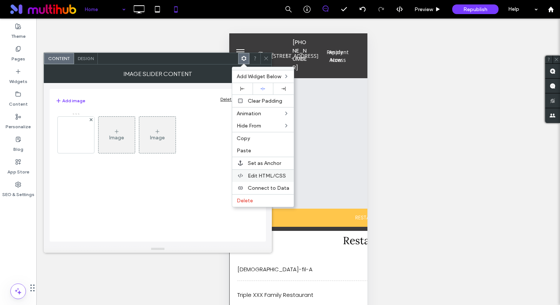
click at [265, 171] on div "Edit HTML/CSS" at bounding box center [263, 175] width 62 height 13
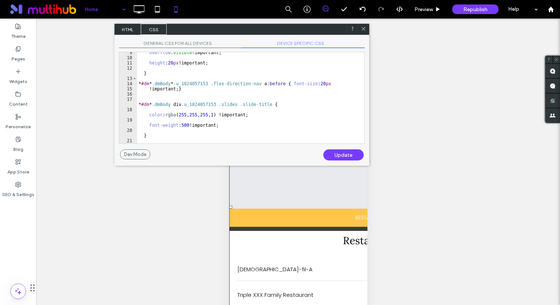
click at [273, 44] on span "DEVICE SPECIFIC CSS" at bounding box center [303, 44] width 123 height 8
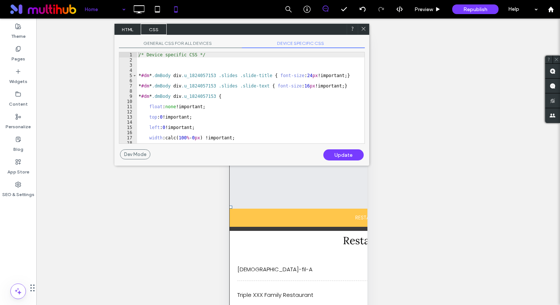
scroll to position [39, 0]
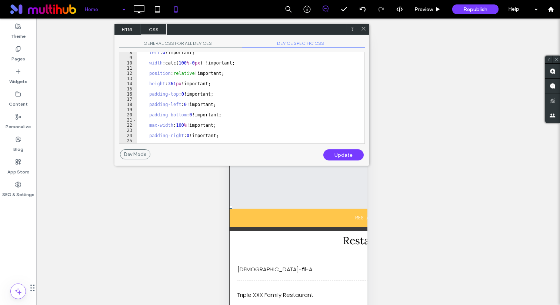
click at [207, 109] on div "left : 0 !important; width :calc( 100 % - 0 px ) !important; position : relativ…" at bounding box center [250, 101] width 227 height 102
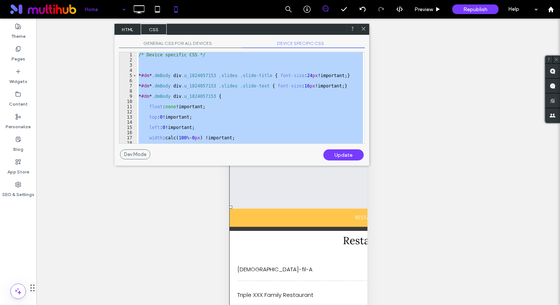
scroll to position [0, 0]
click at [235, 99] on div "/* Device specific CSS */ * #dm * .dmBody div .u_1824057153 .slides .slide-titl…" at bounding box center [250, 97] width 227 height 91
click at [230, 121] on div "/* Device specific CSS */ * #dm * .dmBody div .u_1824057153 .slides .slide-titl…" at bounding box center [250, 103] width 227 height 102
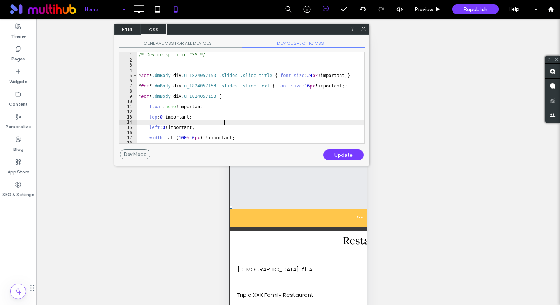
click at [263, 99] on div "/* Device specific CSS */ * #dm * .dmBody div .u_1824057153 .slides .slide-titl…" at bounding box center [250, 103] width 227 height 102
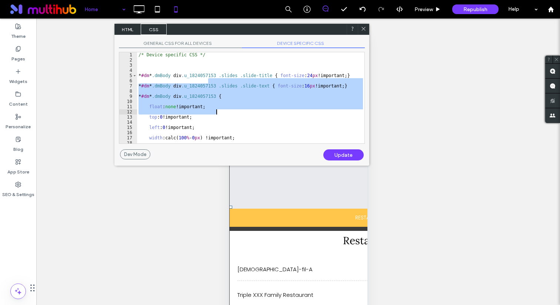
scroll to position [39, 0]
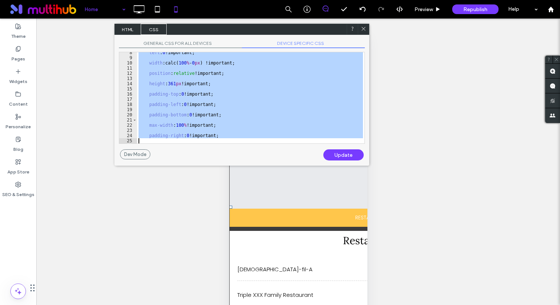
click at [218, 126] on div "left : 0 !important; width :calc( 100 % - 0 px ) !important; position : relativ…" at bounding box center [250, 101] width 227 height 102
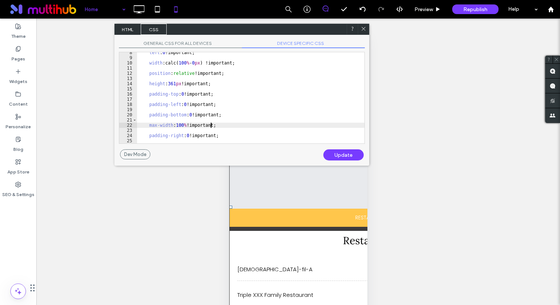
click at [262, 153] on div "Dev Mode Undo Update" at bounding box center [242, 154] width 244 height 11
click at [253, 119] on div "left : 0 !important; width :calc( 100 % - 0 px ) !important; position : relativ…" at bounding box center [250, 101] width 227 height 102
type textarea "*"
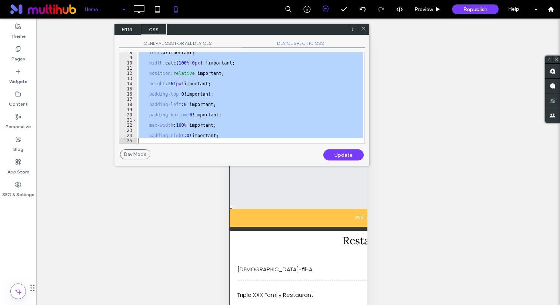
paste textarea "Cursor at row 25"
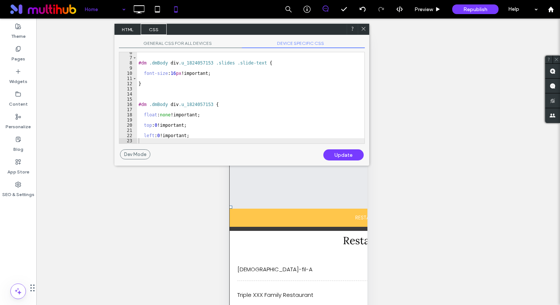
click at [346, 152] on div "Update" at bounding box center [343, 154] width 40 height 11
click at [362, 29] on icon at bounding box center [364, 29] width 6 height 6
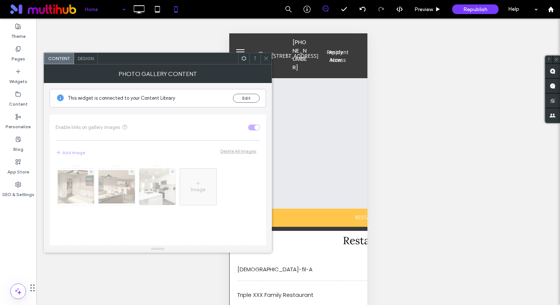
click at [265, 56] on icon at bounding box center [266, 59] width 6 height 6
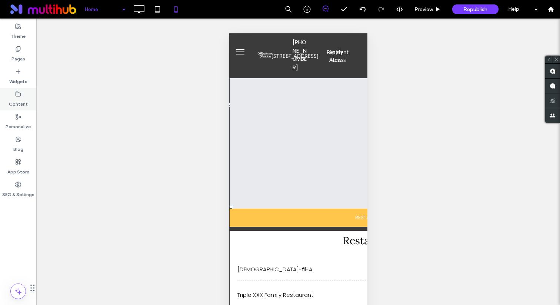
click at [22, 106] on label "Content" at bounding box center [18, 102] width 19 height 10
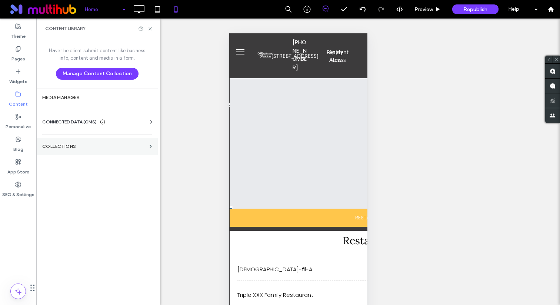
click at [86, 141] on section "Collections" at bounding box center [97, 146] width 122 height 17
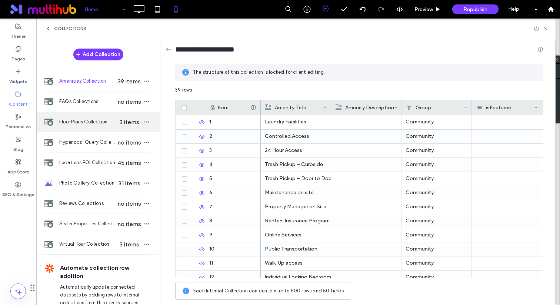
click at [92, 113] on div "Floor Plans Collection 3 items" at bounding box center [98, 122] width 124 height 20
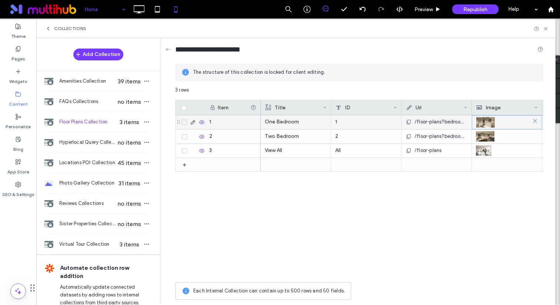
click at [481, 124] on img at bounding box center [485, 122] width 19 height 10
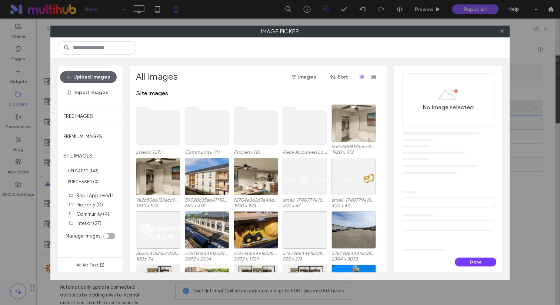
click at [368, 129] on div at bounding box center [354, 122] width 44 height 37
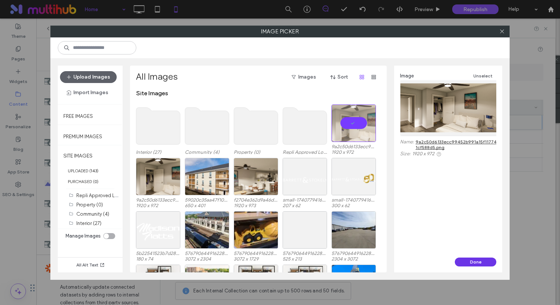
click at [471, 264] on button "Done" at bounding box center [475, 262] width 41 height 9
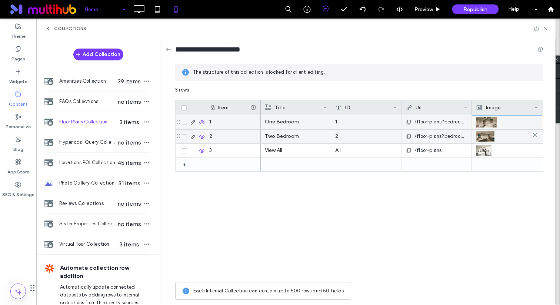
click at [483, 137] on img at bounding box center [485, 136] width 19 height 10
click at [483, 137] on img at bounding box center [485, 137] width 19 height 10
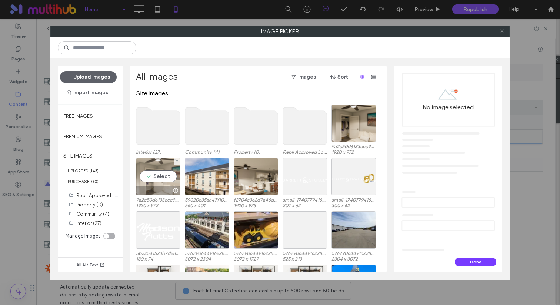
click at [162, 169] on div "Select" at bounding box center [158, 176] width 44 height 37
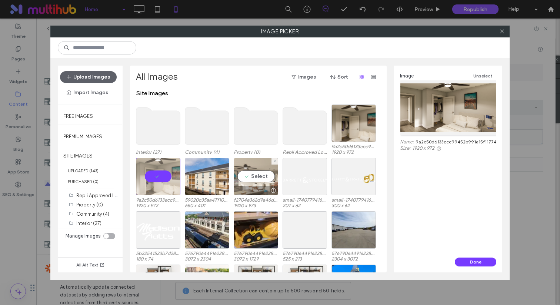
click at [238, 170] on div "Select" at bounding box center [256, 176] width 44 height 37
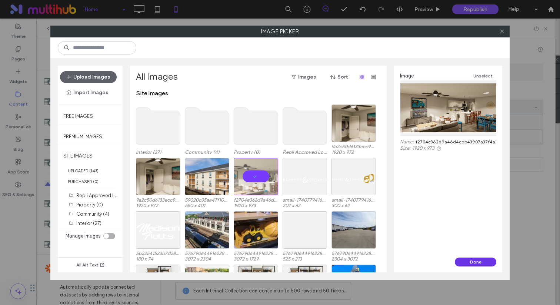
click at [486, 263] on button "Done" at bounding box center [475, 262] width 41 height 9
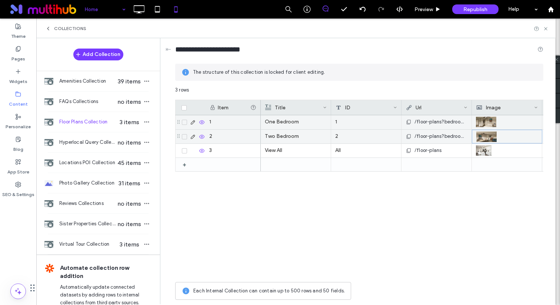
scroll to position [0, 95]
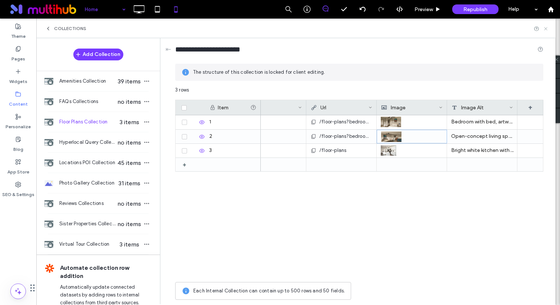
click at [544, 27] on icon at bounding box center [546, 29] width 6 height 6
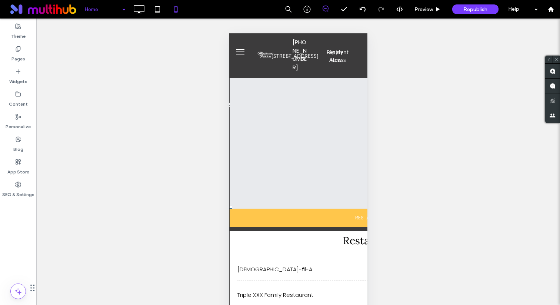
scroll to position [1, 0]
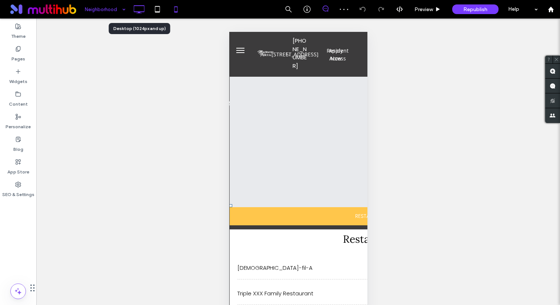
click at [143, 8] on icon at bounding box center [139, 9] width 15 height 15
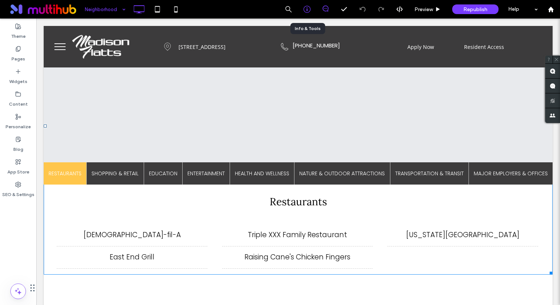
click at [310, 7] on use at bounding box center [306, 9] width 7 height 7
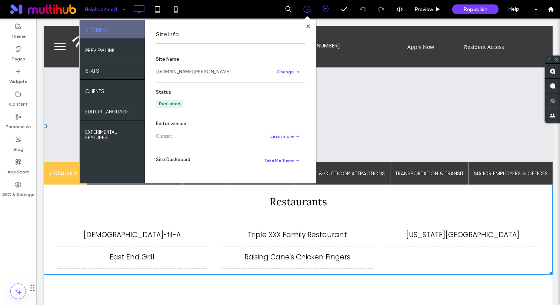
click at [186, 72] on link "[DOMAIN_NAME][PERSON_NAME]" at bounding box center [193, 71] width 75 height 7
click at [305, 5] on div at bounding box center [307, 9] width 19 height 19
click at [310, 4] on div at bounding box center [307, 9] width 19 height 19
click at [19, 108] on div "Content" at bounding box center [18, 99] width 36 height 23
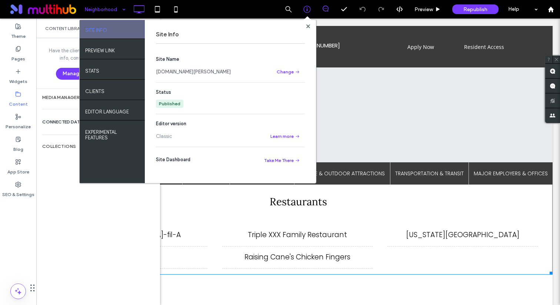
click at [53, 124] on span "CONNECTED DATA (CMS)" at bounding box center [69, 121] width 54 height 7
click at [59, 173] on label "Business Images" at bounding box center [98, 174] width 101 height 5
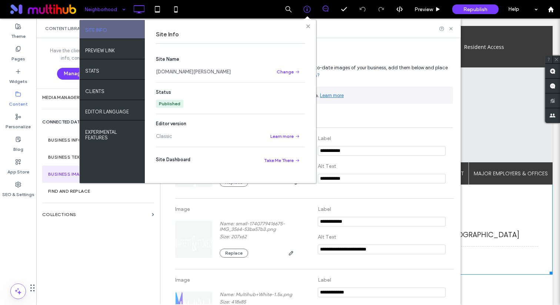
click at [308, 24] on icon at bounding box center [308, 26] width 4 height 4
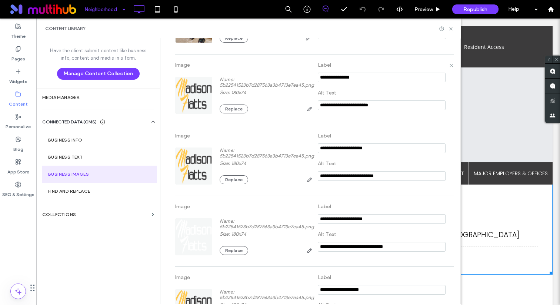
scroll to position [412, 0]
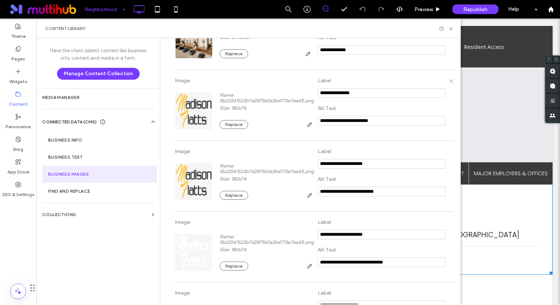
click at [198, 107] on img at bounding box center [194, 110] width 38 height 37
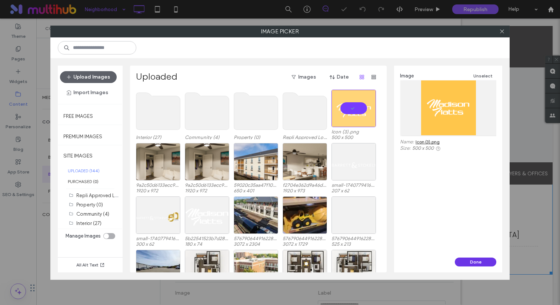
click at [462, 262] on button "Done" at bounding box center [475, 262] width 41 height 9
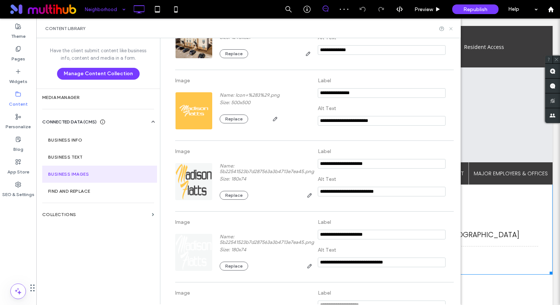
click at [448, 28] on icon at bounding box center [451, 29] width 6 height 6
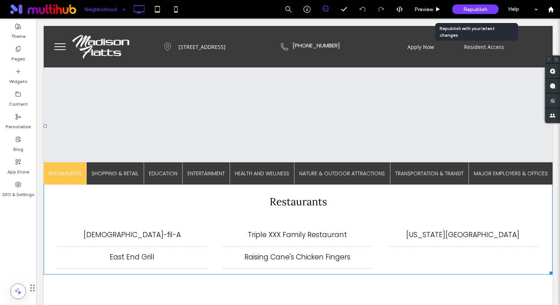
click at [483, 7] on span "Republish" at bounding box center [476, 9] width 24 height 6
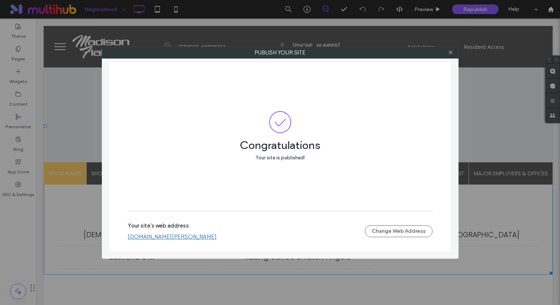
click at [445, 50] on label "Publish your site" at bounding box center [280, 52] width 356 height 11
click at [447, 51] on div at bounding box center [450, 52] width 11 height 11
click at [452, 56] on span at bounding box center [451, 52] width 6 height 11
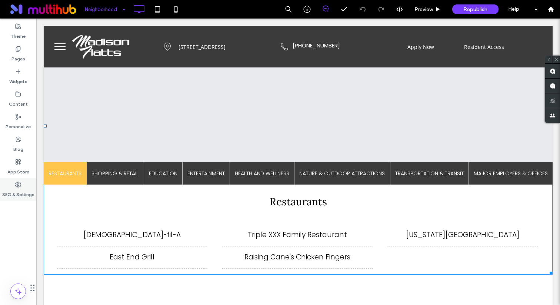
click at [18, 185] on use at bounding box center [18, 184] width 5 height 5
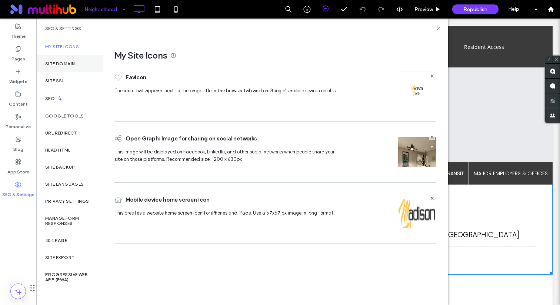
click at [76, 66] on div "Site Domain" at bounding box center [69, 63] width 67 height 17
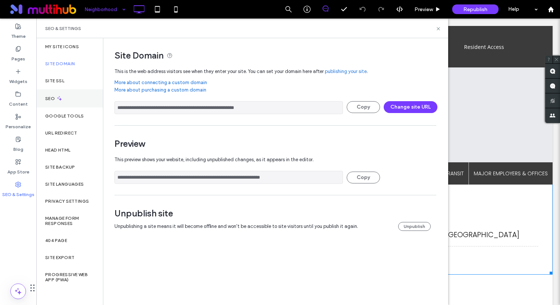
click at [62, 94] on div "SEO" at bounding box center [69, 98] width 67 height 18
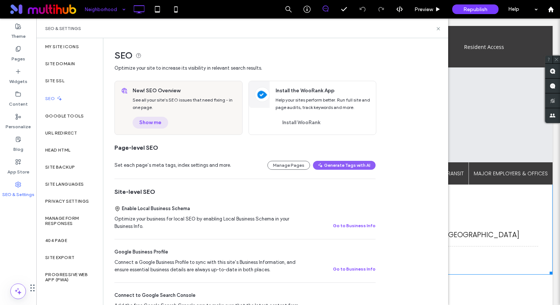
click at [159, 124] on button "Show me" at bounding box center [151, 123] width 36 height 12
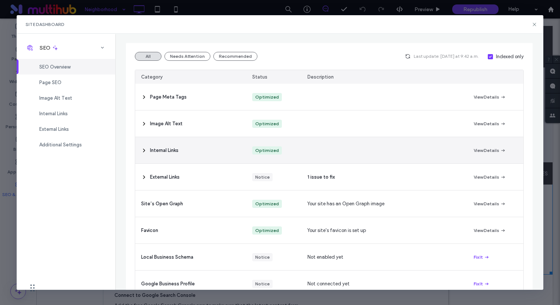
scroll to position [141, 0]
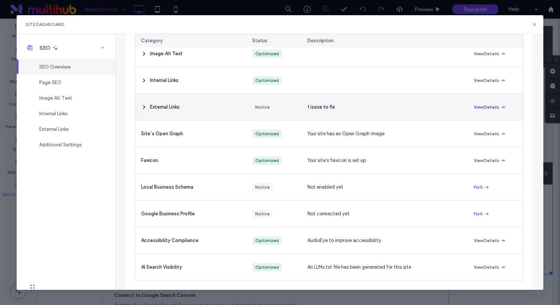
click at [486, 106] on button "View Details" at bounding box center [490, 107] width 32 height 9
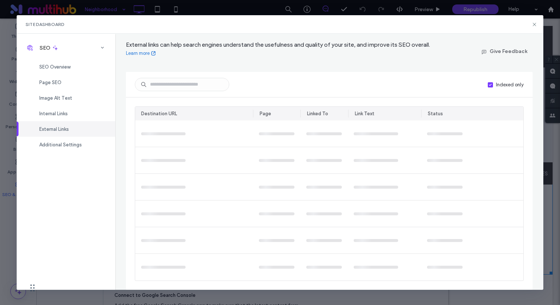
scroll to position [0, 0]
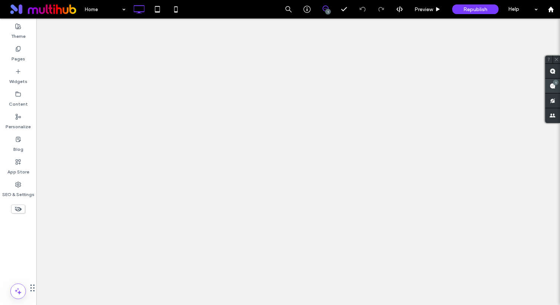
click at [548, 89] on span at bounding box center [552, 86] width 15 height 14
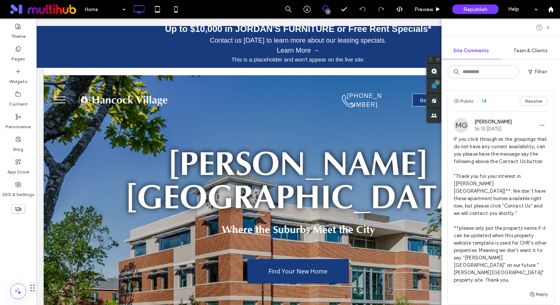
click at [507, 170] on span "If you click through on the groupings that do not have any current availability…" at bounding box center [501, 210] width 94 height 148
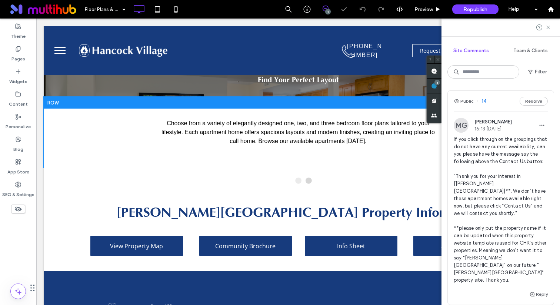
scroll to position [122, 0]
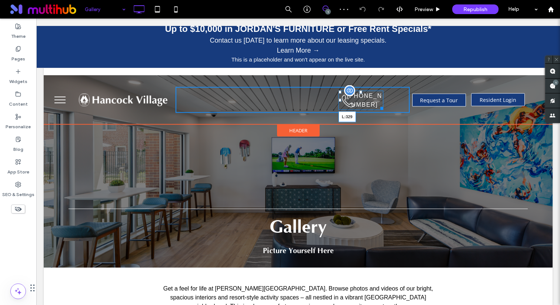
drag, startPoint x: 340, startPoint y: 100, endPoint x: 377, endPoint y: 128, distance: 45.7
click at [339, 101] on div at bounding box center [340, 100] width 3 height 3
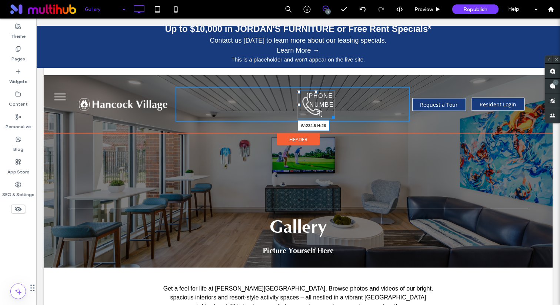
drag, startPoint x: 331, startPoint y: 105, endPoint x: 381, endPoint y: 103, distance: 49.7
click at [381, 103] on div "888-296-3612 W:234.5 H:28 Click To Paste" at bounding box center [293, 104] width 234 height 35
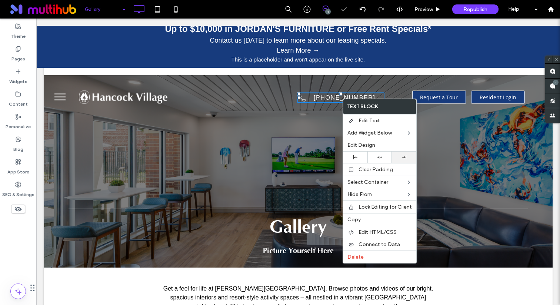
click at [409, 157] on div at bounding box center [404, 157] width 17 height 4
click at [270, 127] on div "Gallery Picture Yourself Here Click To Paste Row + Add Section" at bounding box center [298, 171] width 509 height 192
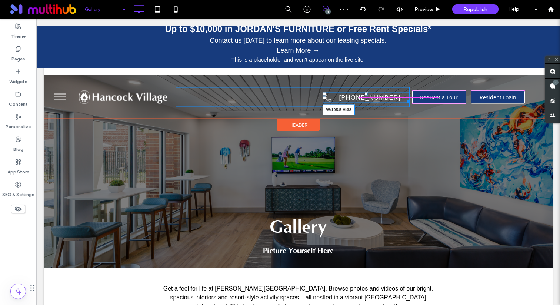
drag, startPoint x: 404, startPoint y: 100, endPoint x: 378, endPoint y: 108, distance: 27.1
click at [378, 108] on div "888-296-3612 W:195.5 H:38 Click To Paste Request a Tour Apply Now Click To Past…" at bounding box center [351, 97] width 351 height 31
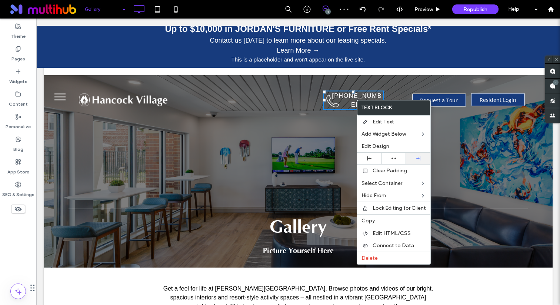
click at [416, 159] on icon at bounding box center [418, 158] width 4 height 4
click at [255, 170] on div "Gallery Picture Yourself Here Click To Paste Row + Add Section" at bounding box center [298, 171] width 509 height 192
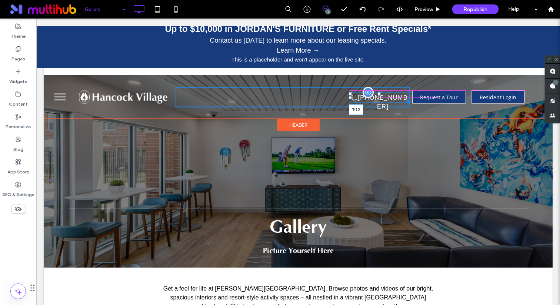
click at [378, 93] on div at bounding box center [379, 93] width 3 height 3
drag, startPoint x: 377, startPoint y: 93, endPoint x: 413, endPoint y: 110, distance: 40.3
click at [377, 93] on div "888-296-3612 T:7" at bounding box center [376, 98] width 54 height 10
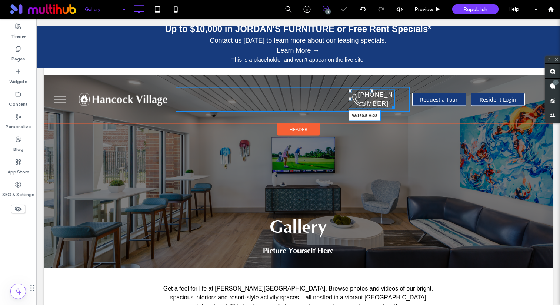
drag, startPoint x: 393, startPoint y: 107, endPoint x: 406, endPoint y: 106, distance: 13.4
click at [406, 106] on div "888-296-3612 W:160.5 H:28 Click To Paste" at bounding box center [293, 99] width 234 height 25
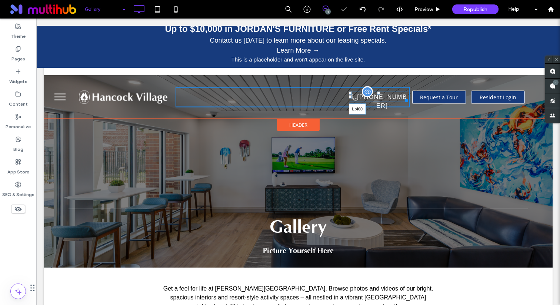
drag, startPoint x: 348, startPoint y: 97, endPoint x: 340, endPoint y: 97, distance: 7.4
click at [349, 97] on div at bounding box center [350, 97] width 3 height 3
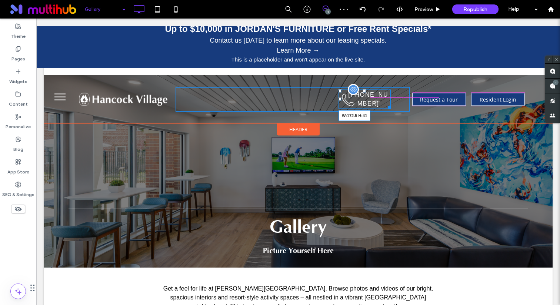
drag, startPoint x: 388, startPoint y: 100, endPoint x: 400, endPoint y: 100, distance: 12.2
click at [391, 103] on div at bounding box center [388, 106] width 6 height 6
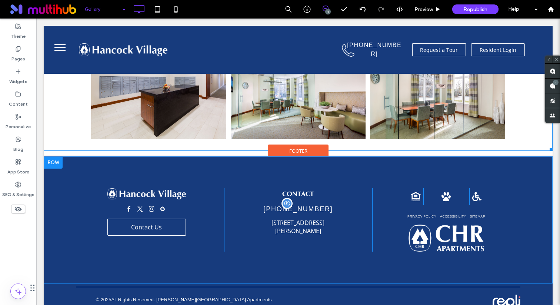
scroll to position [4564, 0]
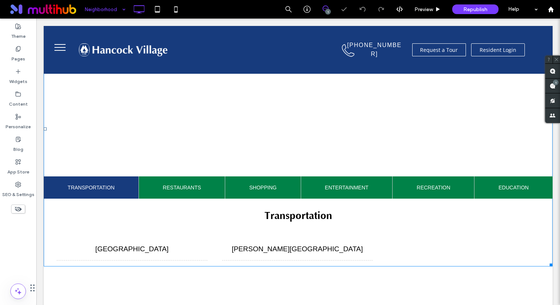
scroll to position [331, 0]
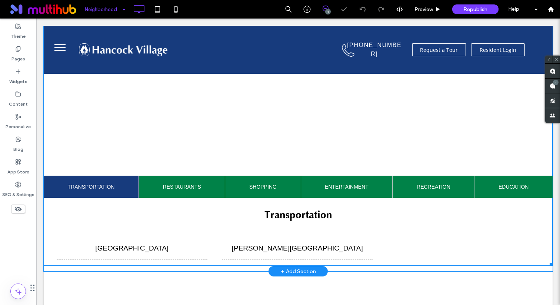
click at [199, 143] on span at bounding box center [298, 127] width 509 height 275
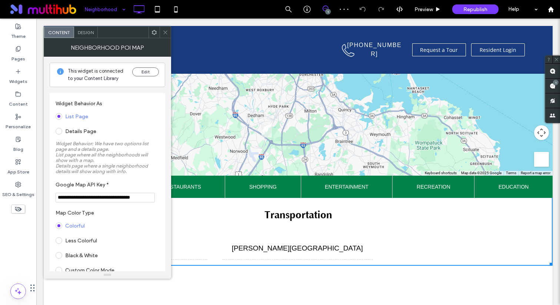
click at [116, 202] on input "**********" at bounding box center [105, 198] width 99 height 10
click at [116, 198] on input "**********" at bounding box center [105, 198] width 99 height 10
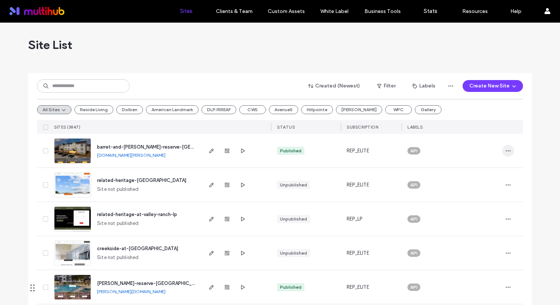
click at [507, 150] on icon "button" at bounding box center [508, 151] width 6 height 6
click at [44, 151] on icon at bounding box center [45, 151] width 3 height 2
click at [72, 76] on div "Assign Labels All Sites Reside Living Dolben American Landmark DLP/RREAF CWS Av…" at bounding box center [280, 103] width 486 height 61
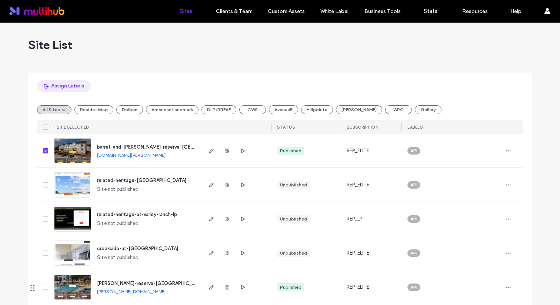
click at [72, 83] on button "Assign Labels" at bounding box center [64, 86] width 54 height 12
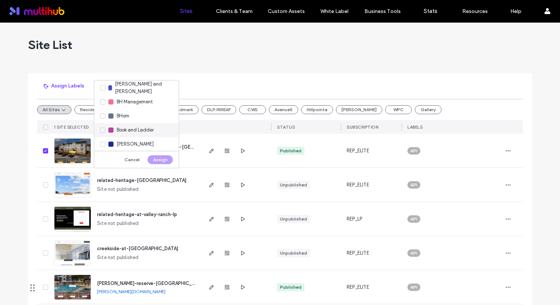
scroll to position [167, 0]
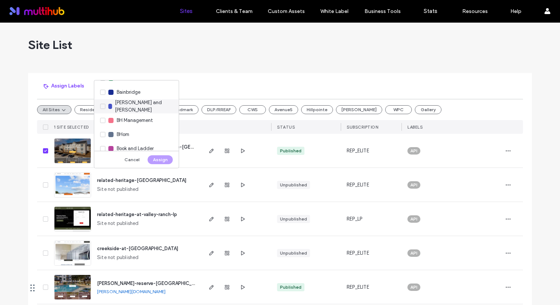
click at [138, 110] on div "Barrett and Stokely" at bounding box center [136, 106] width 84 height 14
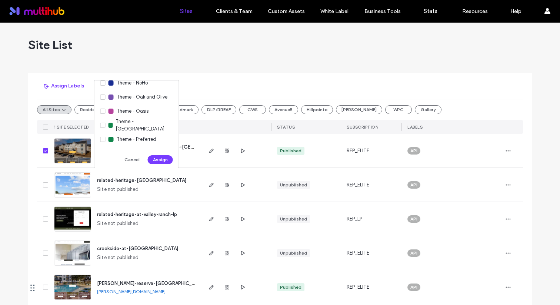
scroll to position [1571, 0]
click at [149, 125] on span "Theme - Preferred" at bounding box center [137, 123] width 40 height 7
click at [152, 158] on button "Assign" at bounding box center [160, 159] width 25 height 9
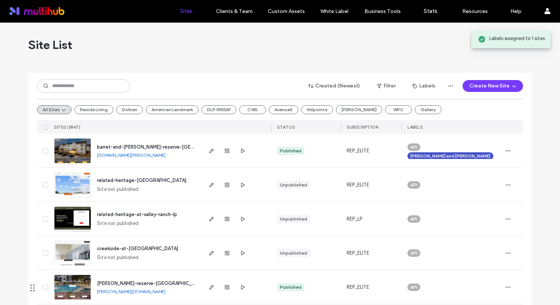
click at [44, 150] on icon at bounding box center [45, 151] width 3 height 2
click at [507, 147] on span "button" at bounding box center [508, 151] width 12 height 12
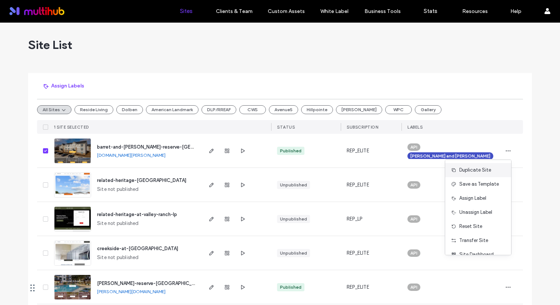
click at [488, 168] on span "Duplicate Site" at bounding box center [475, 169] width 32 height 7
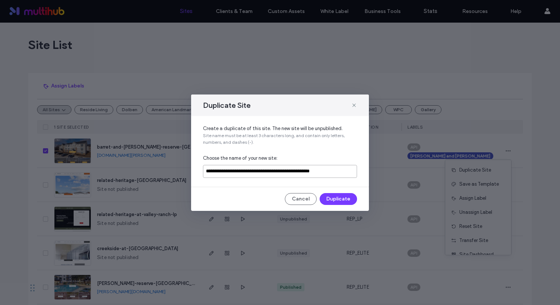
drag, startPoint x: 310, startPoint y: 170, endPoint x: 489, endPoint y: 175, distance: 178.7
click at [489, 175] on div "**********" at bounding box center [280, 152] width 560 height 305
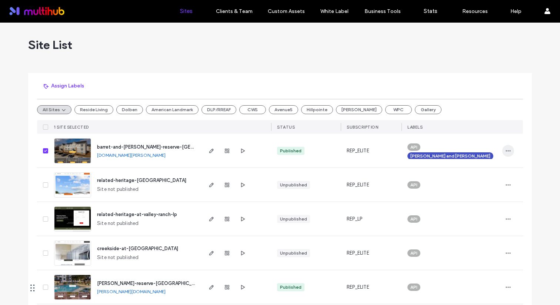
click at [506, 154] on span "button" at bounding box center [508, 151] width 12 height 12
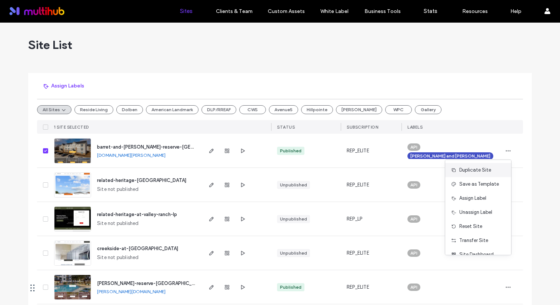
click at [464, 163] on div "Duplicate Site" at bounding box center [478, 170] width 66 height 14
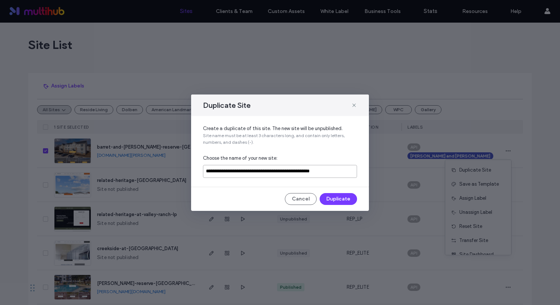
drag, startPoint x: 330, startPoint y: 170, endPoint x: 310, endPoint y: 170, distance: 20.0
click at [310, 170] on input "**********" at bounding box center [280, 171] width 154 height 13
type input "**********"
click at [335, 196] on button "Duplicate" at bounding box center [338, 199] width 37 height 12
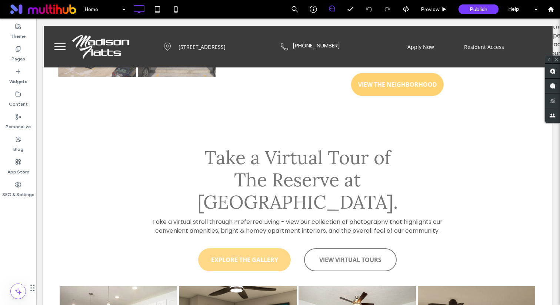
scroll to position [1142, 0]
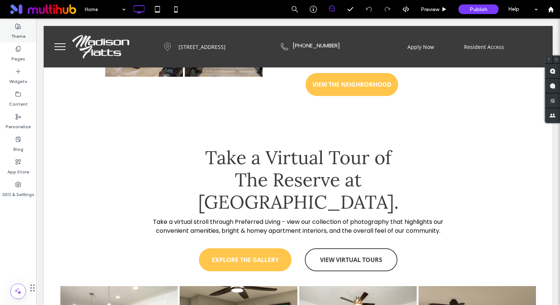
click at [14, 32] on label "Theme" at bounding box center [18, 34] width 14 height 10
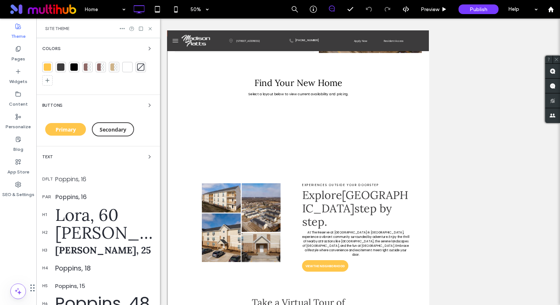
scroll to position [641, 0]
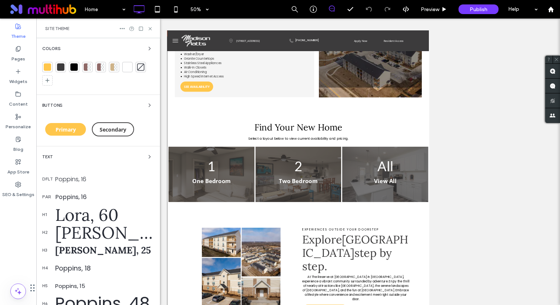
click at [120, 30] on icon at bounding box center [122, 29] width 6 height 6
click at [155, 47] on div "Reset site" at bounding box center [153, 43] width 66 height 14
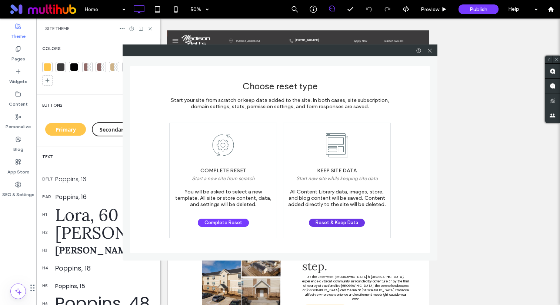
click at [338, 222] on button "Reset & Keep Data" at bounding box center [337, 223] width 56 height 8
